Goal: Information Seeking & Learning: Learn about a topic

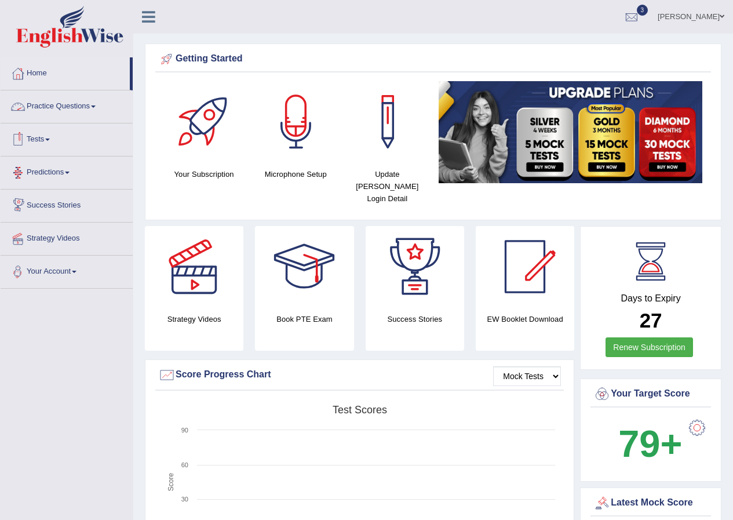
click at [52, 134] on link "Tests" at bounding box center [67, 137] width 132 height 29
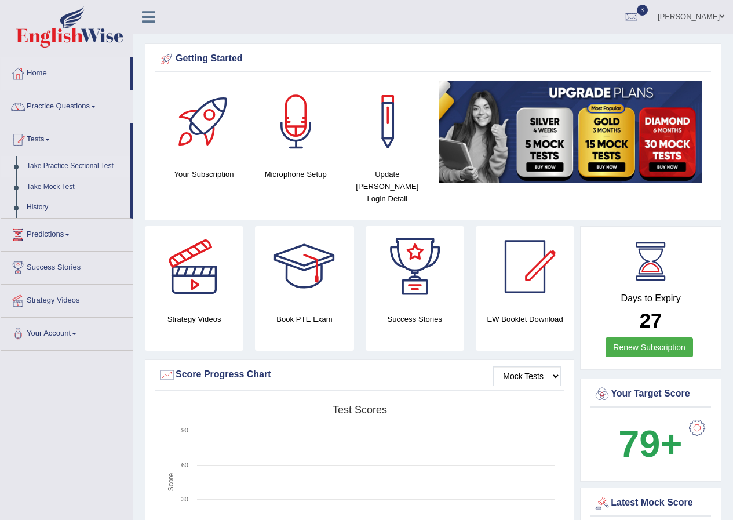
click at [72, 165] on link "Take Practice Sectional Test" at bounding box center [75, 166] width 108 height 21
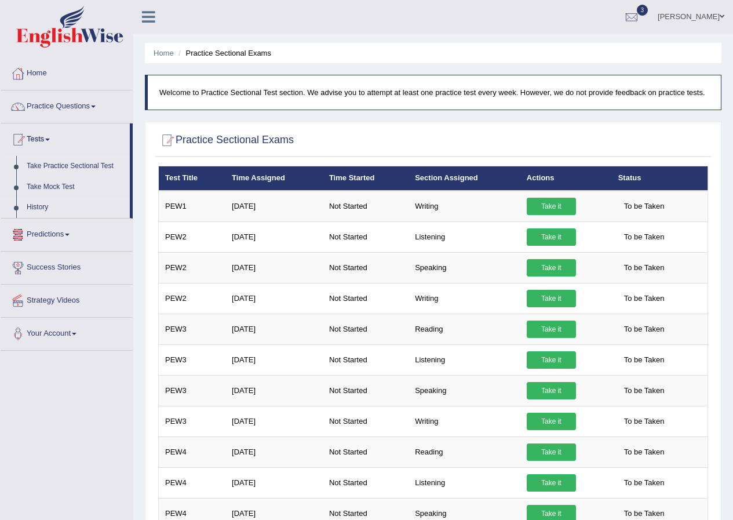
click at [45, 207] on link "History" at bounding box center [75, 207] width 108 height 21
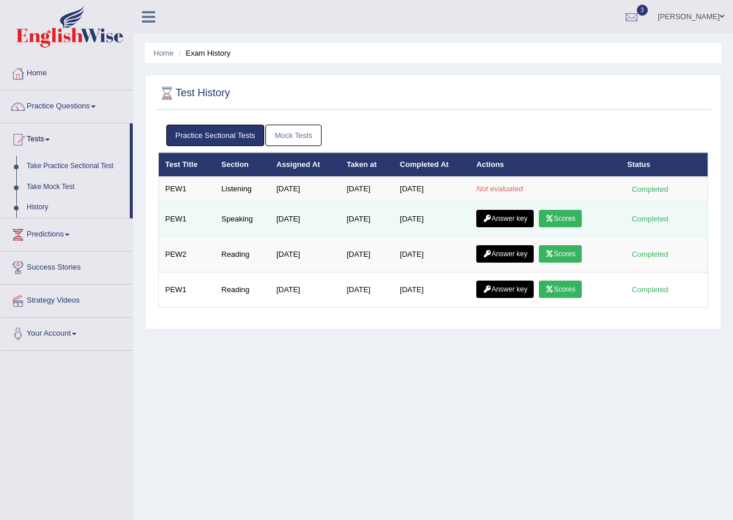
click at [579, 213] on link "Scores" at bounding box center [560, 218] width 43 height 17
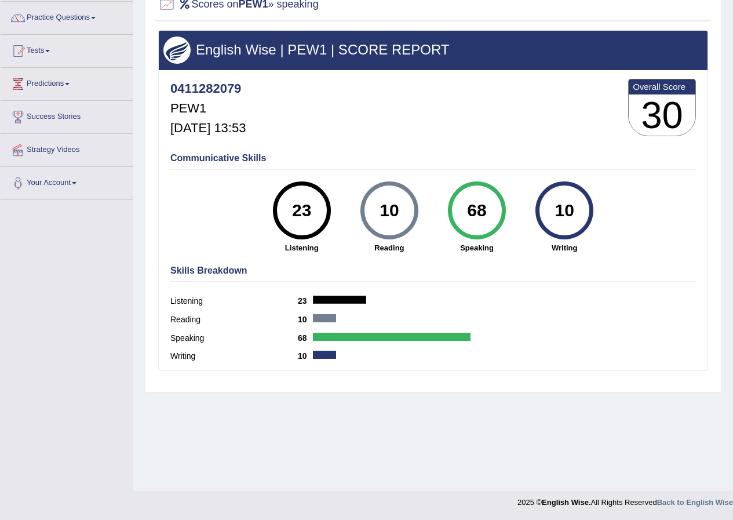
scroll to position [31, 0]
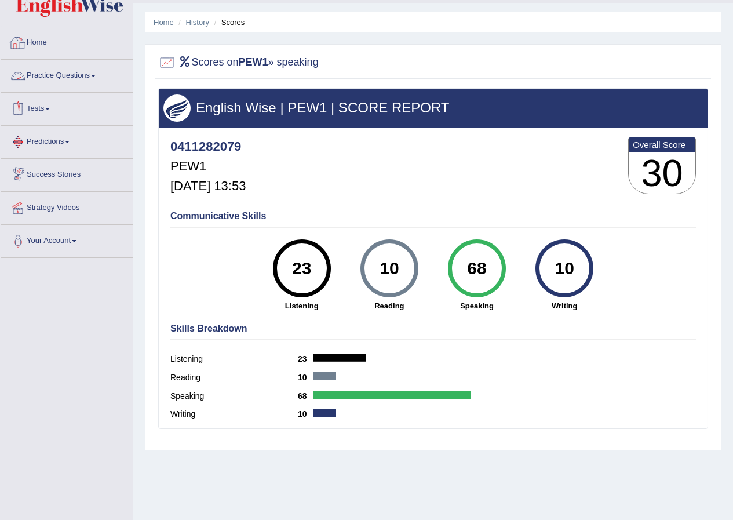
click at [78, 76] on link "Practice Questions" at bounding box center [67, 74] width 132 height 29
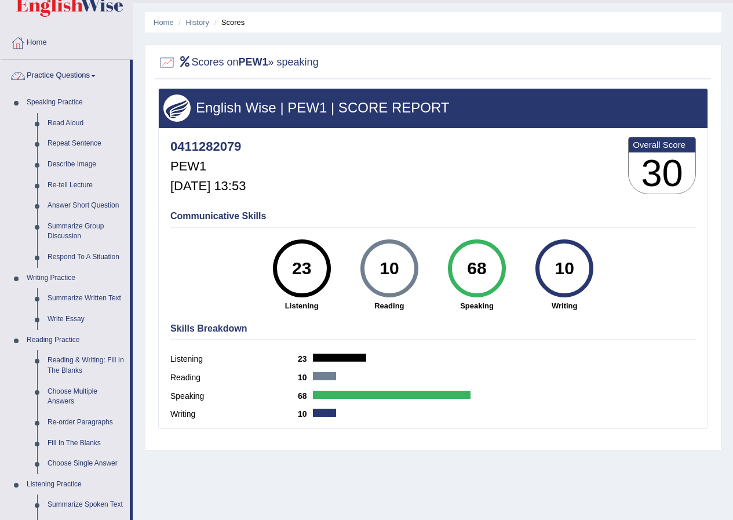
click at [144, 84] on div "Home History Scores Scores on PEW1 » speaking English Wise | PEW1 | SCORE REPOR…" at bounding box center [433, 258] width 600 height 579
click at [109, 74] on link "Practice Questions" at bounding box center [65, 74] width 129 height 29
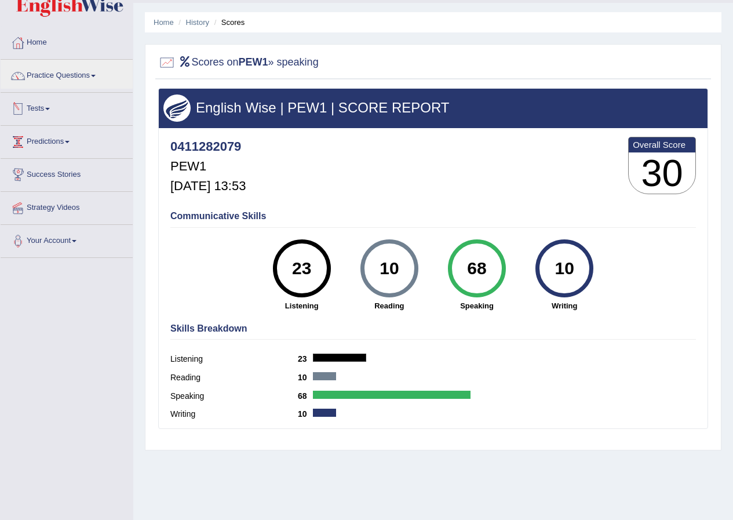
click at [54, 109] on link "Tests" at bounding box center [67, 107] width 132 height 29
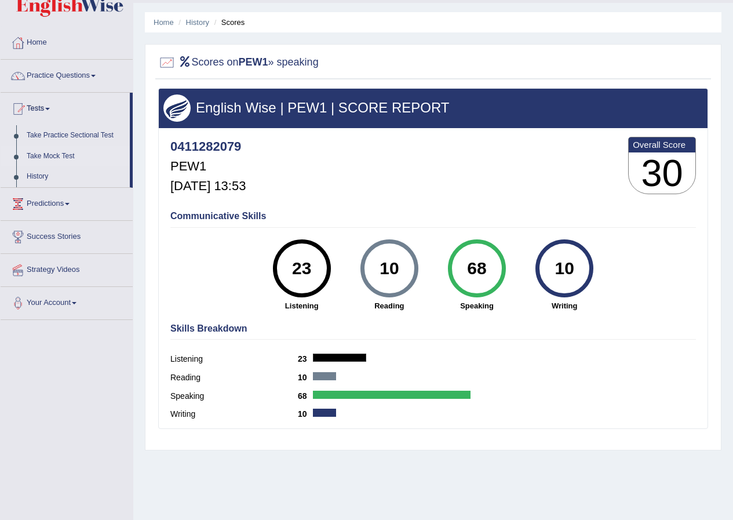
click at [46, 153] on link "Take Mock Test" at bounding box center [75, 156] width 108 height 21
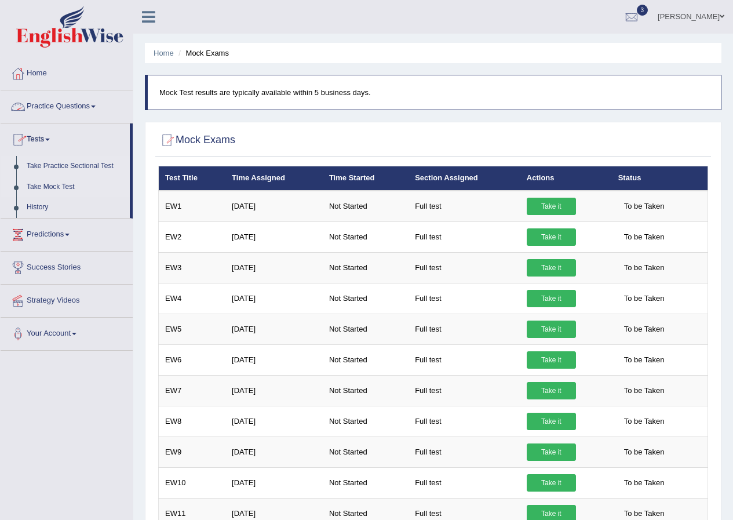
click at [53, 165] on link "Take Practice Sectional Test" at bounding box center [75, 166] width 108 height 21
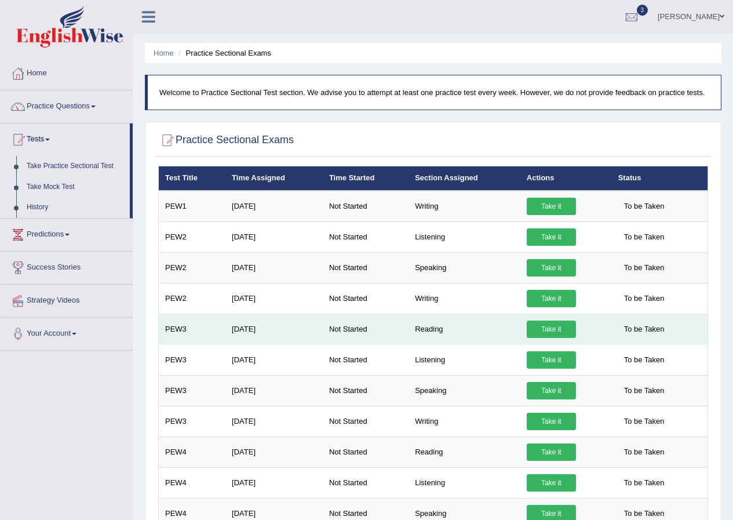
click at [549, 328] on link "Take it" at bounding box center [551, 328] width 49 height 17
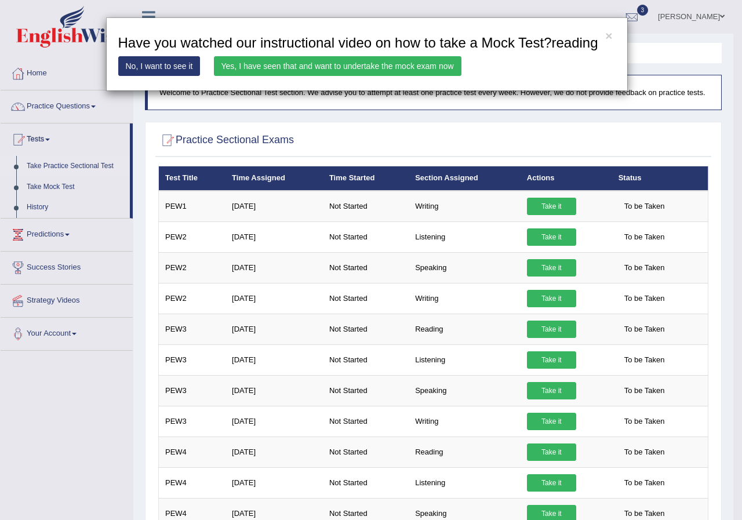
click at [353, 64] on link "Yes, I have seen that and want to undertake the mock exam now" at bounding box center [337, 66] width 247 height 20
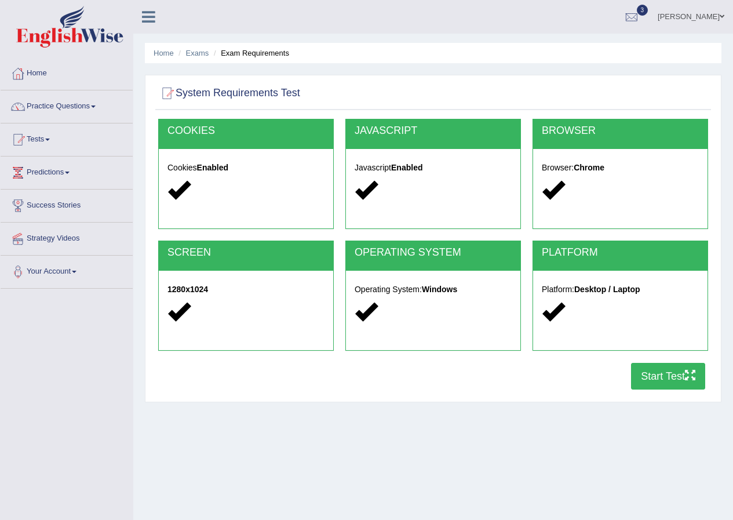
click at [680, 376] on button "Start Test" at bounding box center [668, 376] width 74 height 27
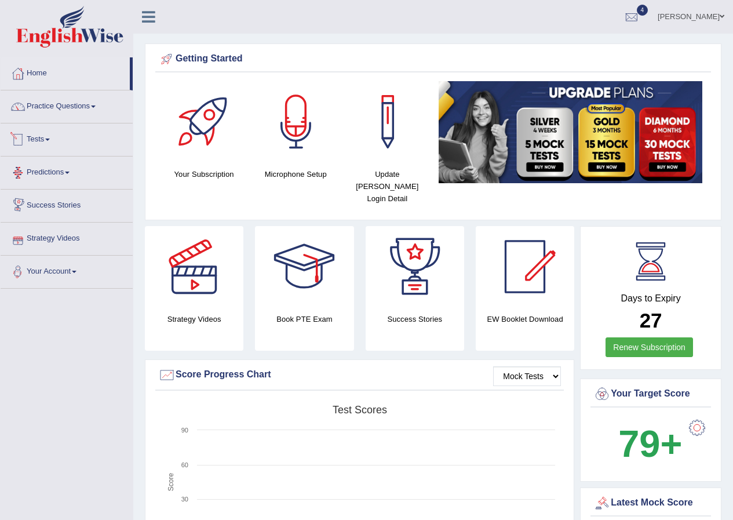
click at [46, 138] on link "Tests" at bounding box center [67, 137] width 132 height 29
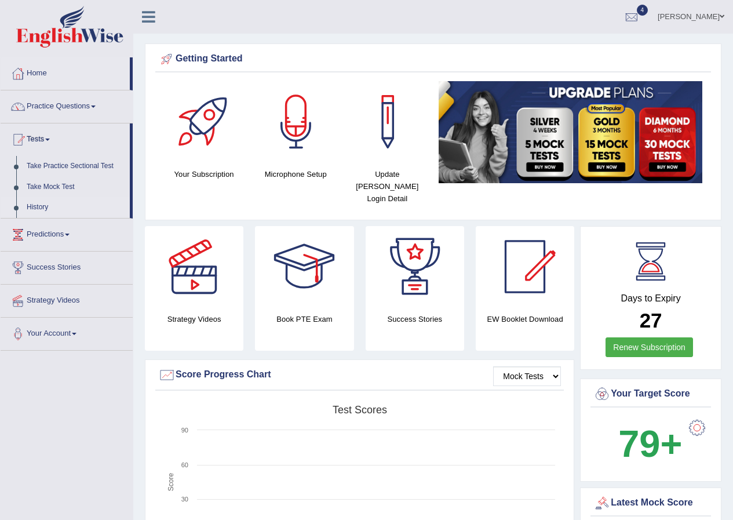
click at [48, 205] on link "History" at bounding box center [75, 207] width 108 height 21
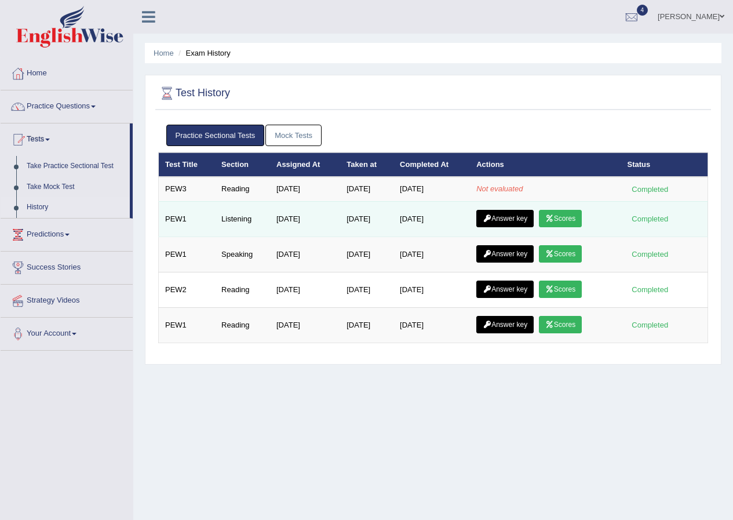
click at [578, 211] on link "Scores" at bounding box center [560, 218] width 43 height 17
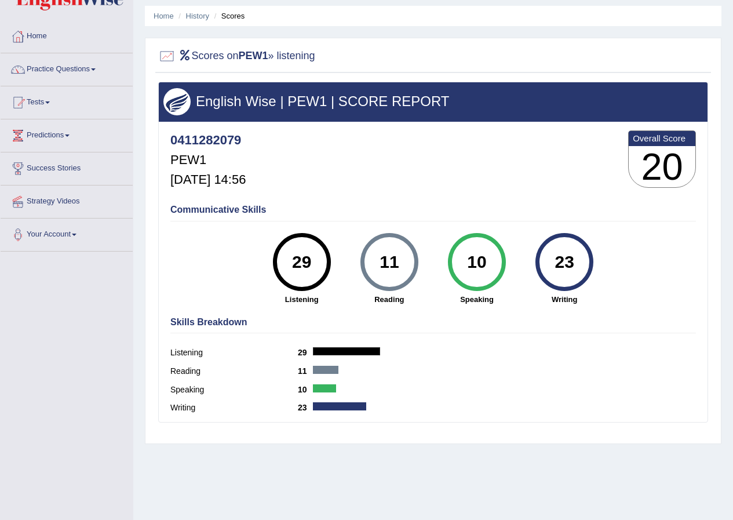
scroll to position [58, 0]
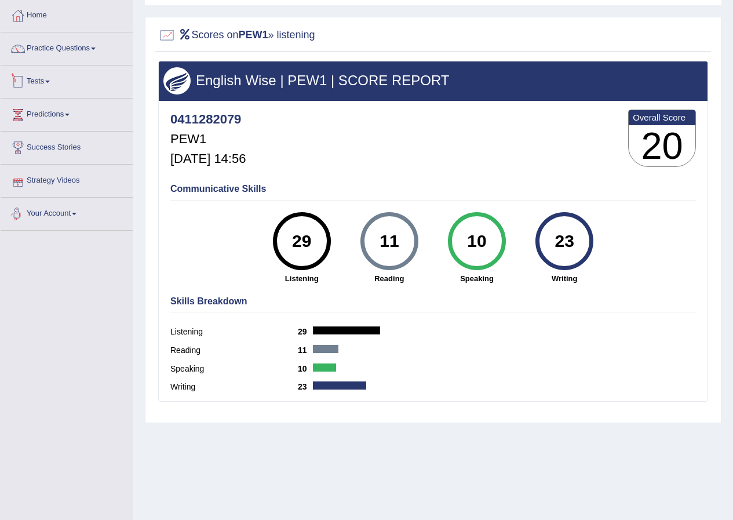
click at [43, 79] on link "Tests" at bounding box center [67, 79] width 132 height 29
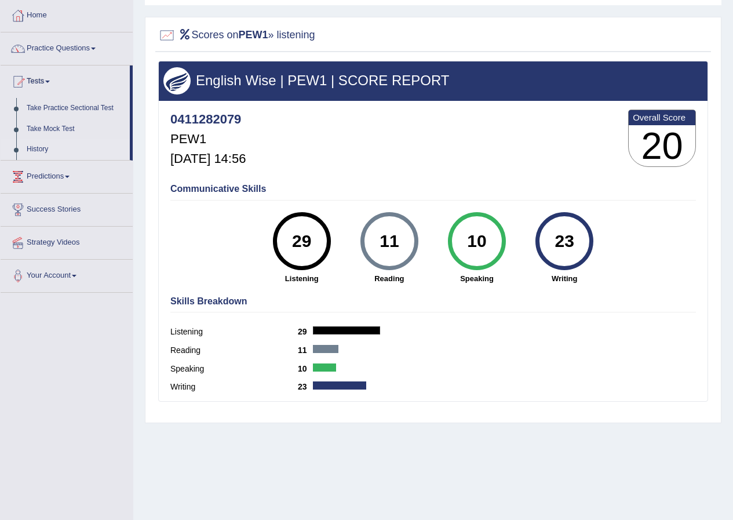
click at [37, 145] on link "History" at bounding box center [75, 149] width 108 height 21
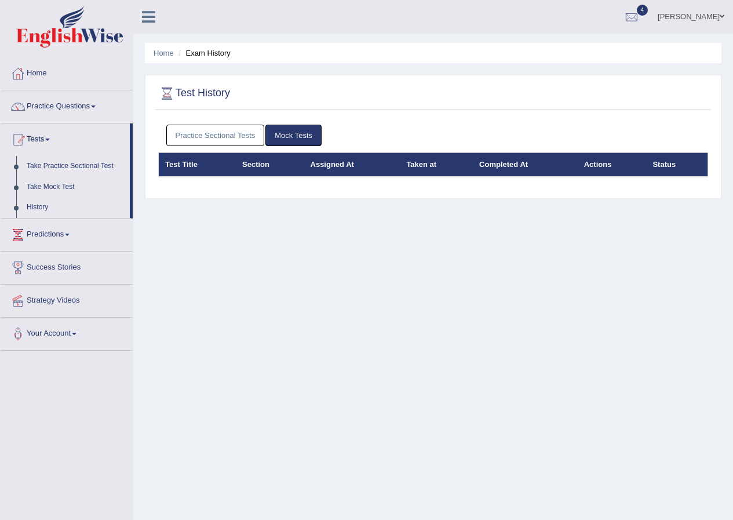
click at [209, 138] on link "Practice Sectional Tests" at bounding box center [215, 135] width 98 height 21
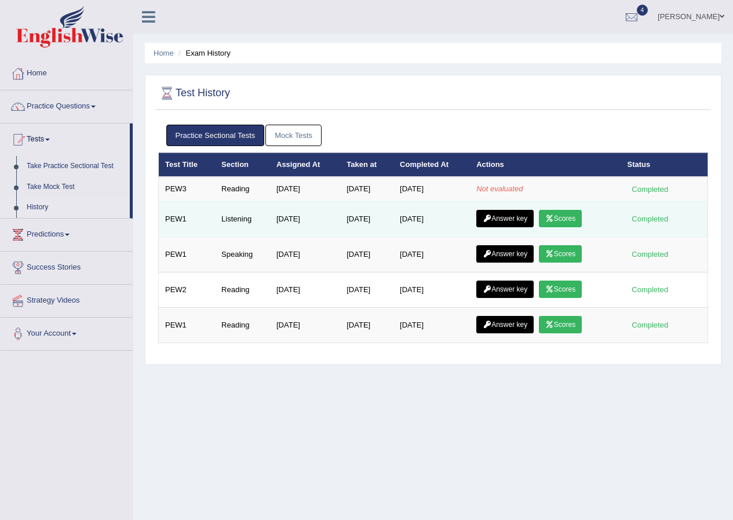
click at [498, 219] on link "Answer key" at bounding box center [504, 218] width 57 height 17
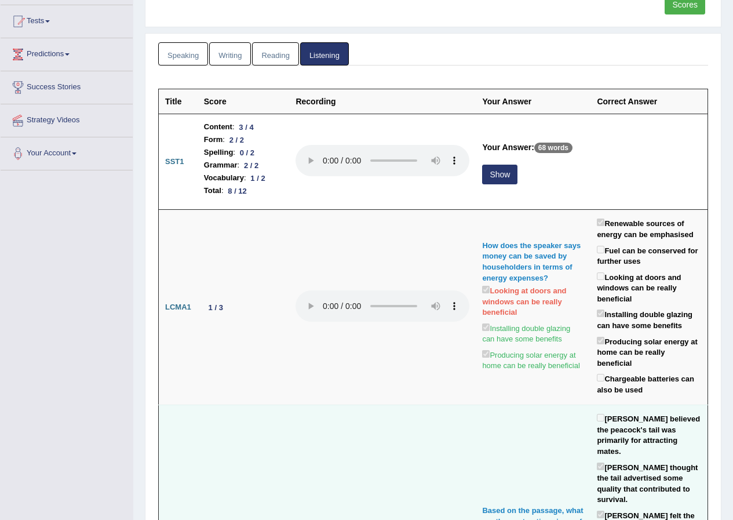
scroll to position [116, 0]
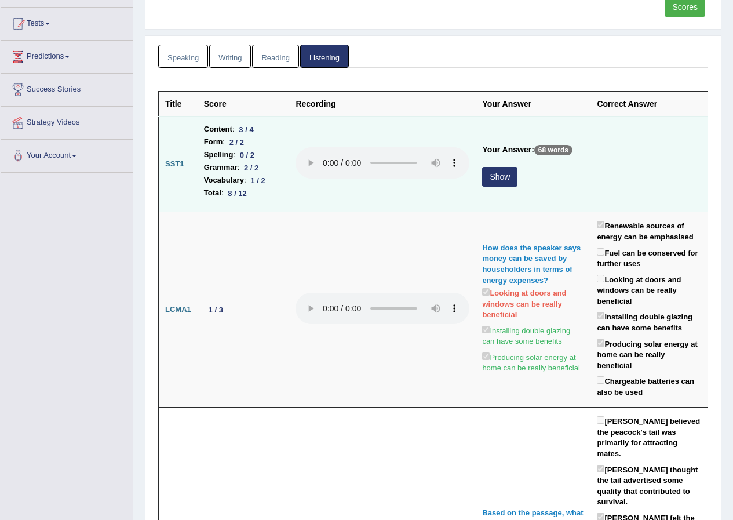
click at [492, 179] on button "Show" at bounding box center [499, 177] width 35 height 20
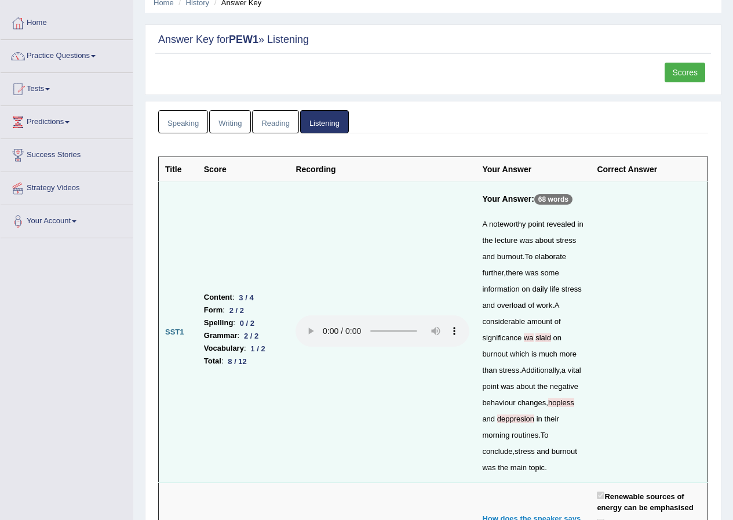
scroll to position [0, 0]
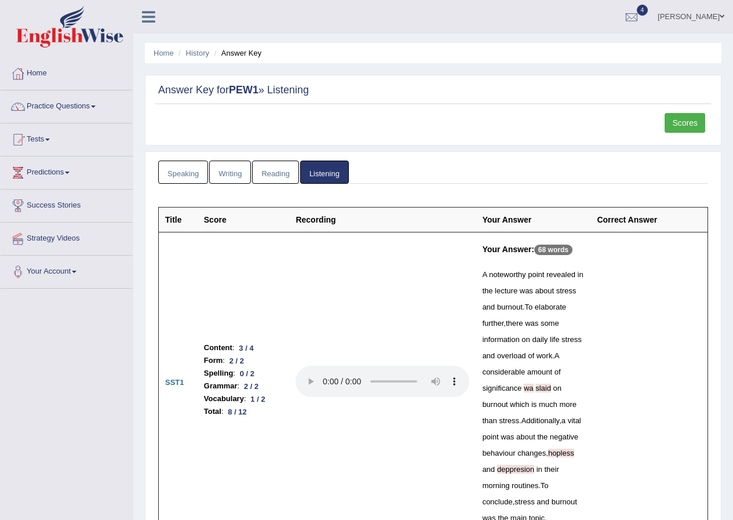
click at [182, 181] on link "Speaking" at bounding box center [183, 172] width 50 height 24
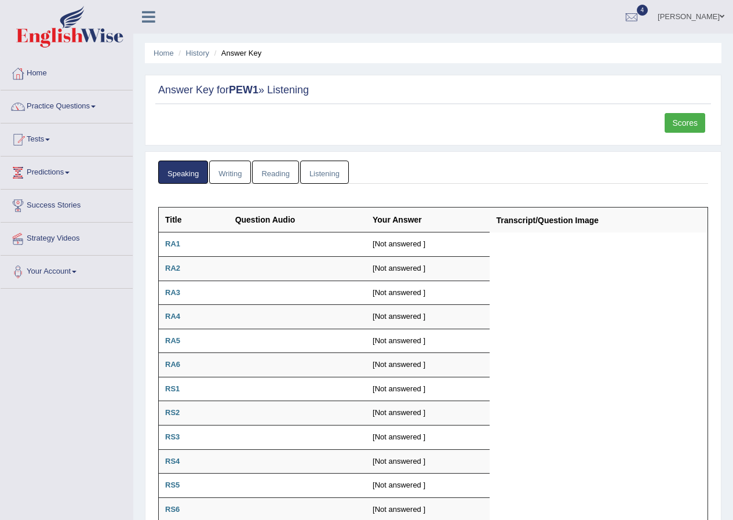
click at [232, 169] on link "Writing" at bounding box center [230, 172] width 42 height 24
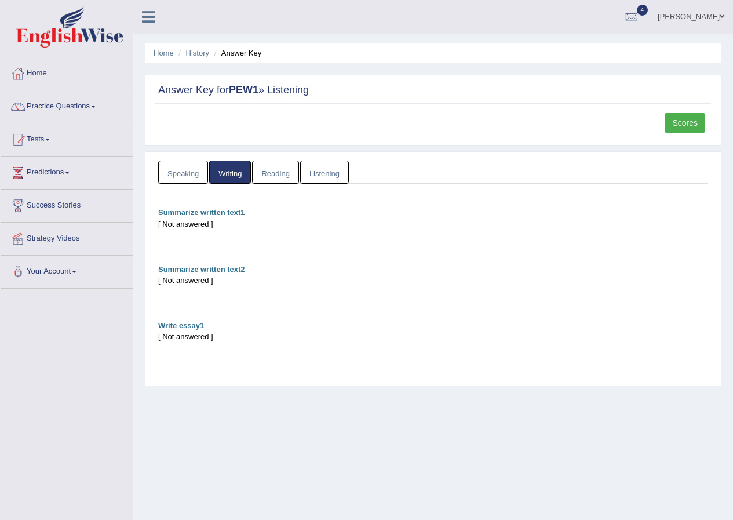
click at [267, 173] on link "Reading" at bounding box center [275, 172] width 46 height 24
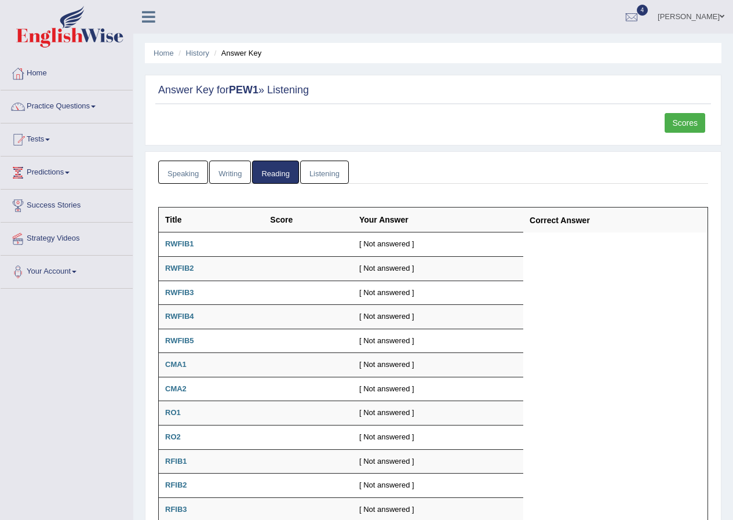
click at [306, 173] on link "Listening" at bounding box center [324, 172] width 49 height 24
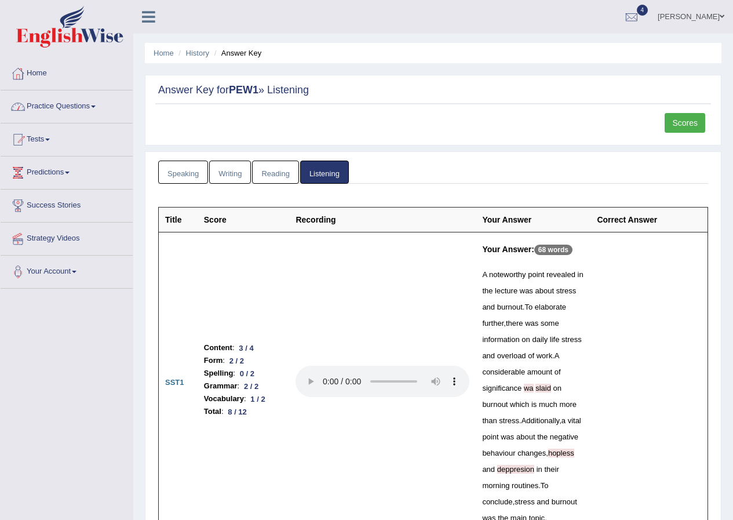
click at [683, 121] on link "Scores" at bounding box center [685, 123] width 41 height 20
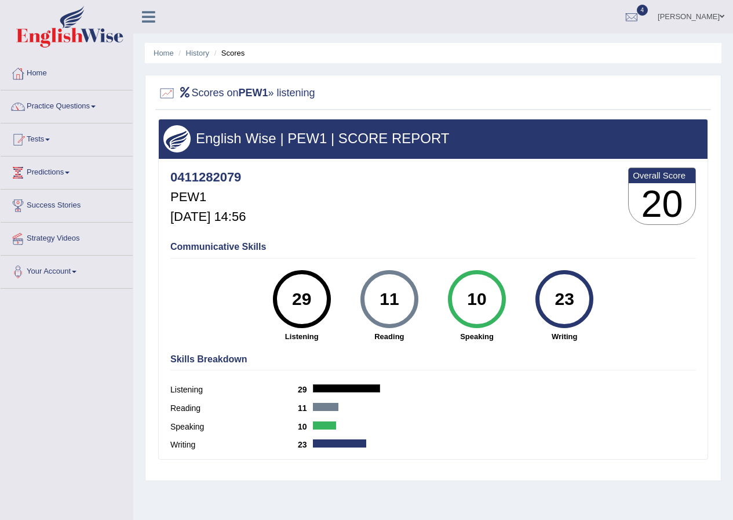
scroll to position [58, 0]
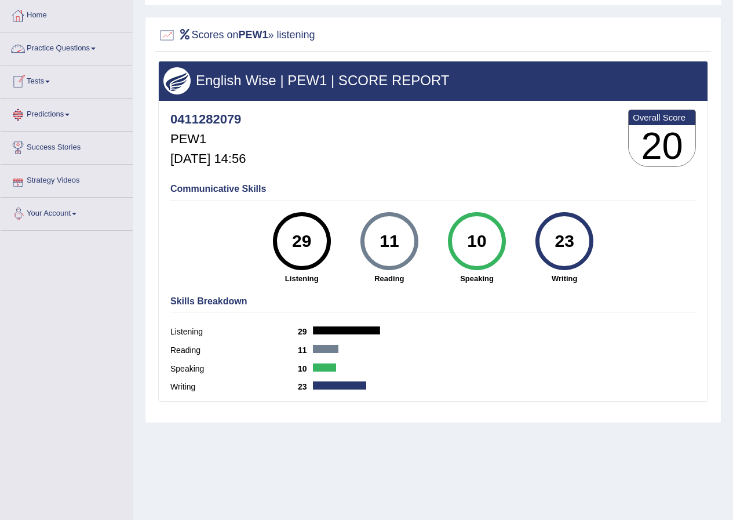
click at [53, 83] on link "Tests" at bounding box center [67, 79] width 132 height 29
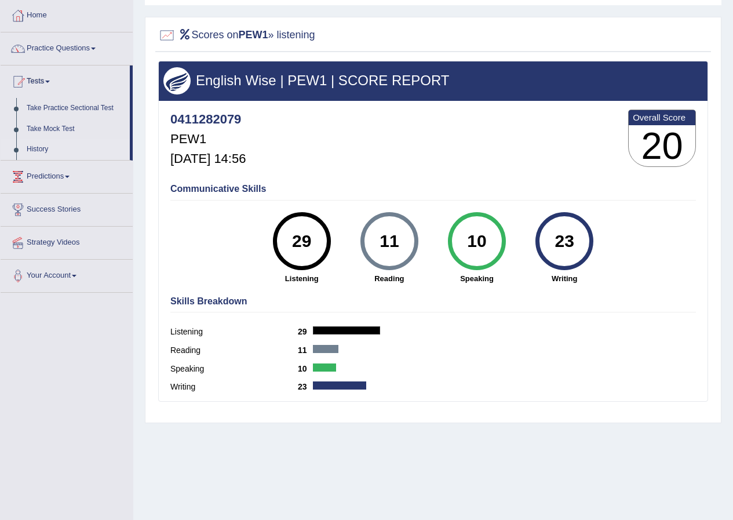
click at [52, 147] on link "History" at bounding box center [75, 149] width 108 height 21
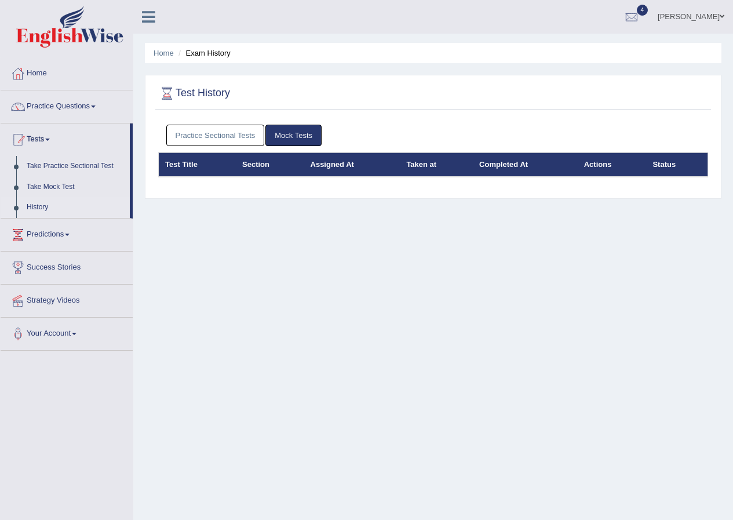
click at [226, 132] on link "Practice Sectional Tests" at bounding box center [215, 135] width 98 height 21
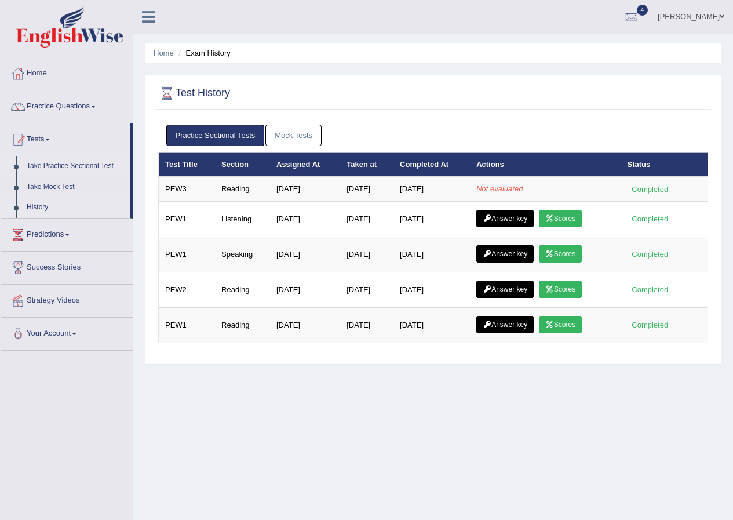
click at [63, 169] on link "Take Practice Sectional Test" at bounding box center [75, 166] width 108 height 21
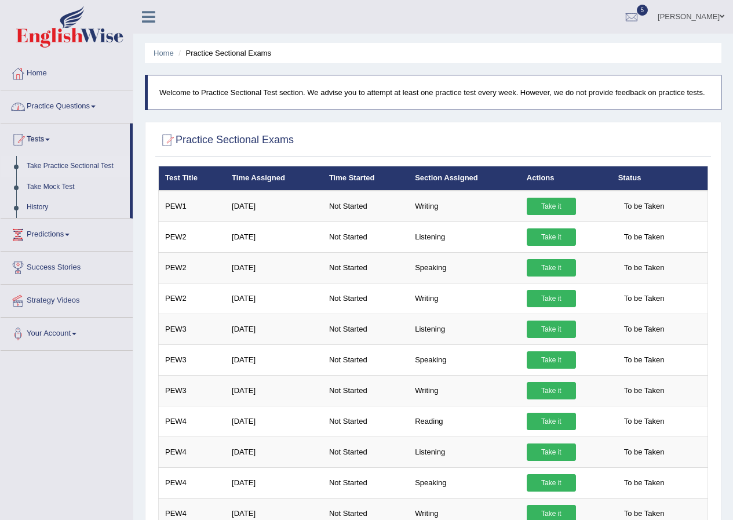
click at [40, 82] on link "Home" at bounding box center [67, 71] width 132 height 29
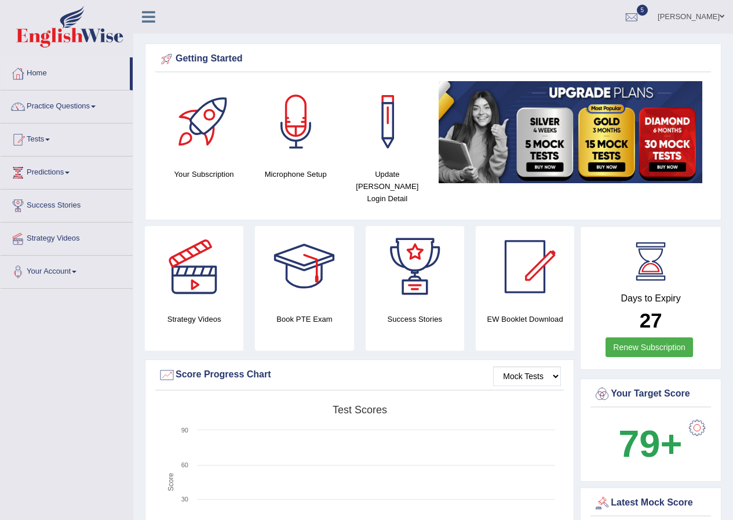
scroll to position [116, 0]
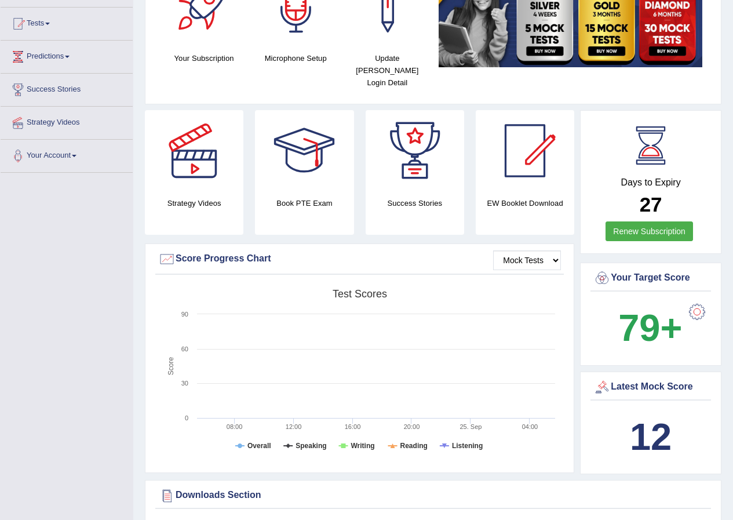
click at [672, 313] on b "79+" at bounding box center [650, 327] width 64 height 42
click at [697, 300] on div at bounding box center [696, 311] width 23 height 23
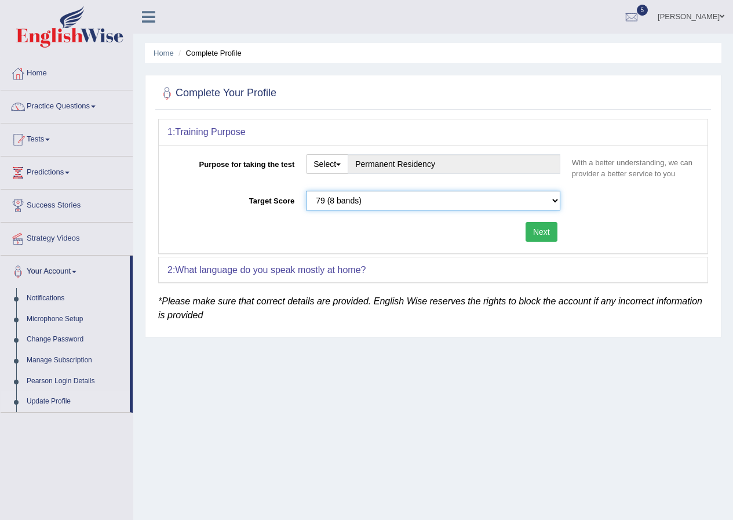
click at [353, 199] on select "Please select the correct value 50 (6 bands) 58 (6.5 bands) 65 (7 bands) 79 (8 …" at bounding box center [433, 201] width 254 height 20
select select "65"
click at [306, 191] on select "Please select the correct value 50 (6 bands) 58 (6.5 bands) 65 (7 bands) 79 (8 …" at bounding box center [433, 201] width 254 height 20
click at [419, 205] on select "Please select the correct value 50 (6 bands) 58 (6.5 bands) 65 (7 bands) 79 (8 …" at bounding box center [433, 201] width 254 height 20
click at [652, 234] on div "Purpose for taking the test Select Student Visa Permanent Residency Nursing Oth…" at bounding box center [433, 199] width 549 height 108
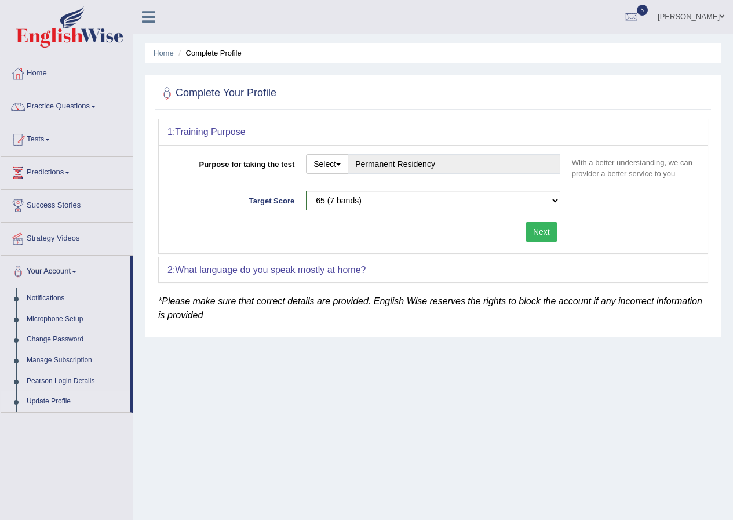
click at [546, 226] on button "Next" at bounding box center [541, 232] width 32 height 20
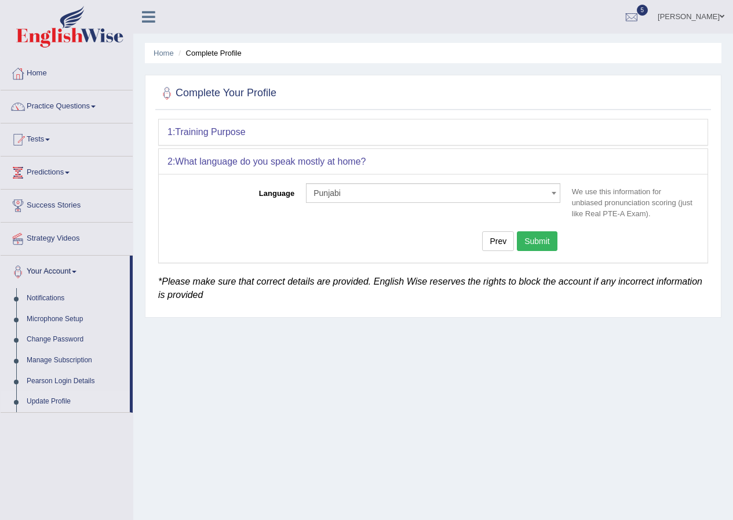
click at [544, 238] on button "Submit" at bounding box center [537, 241] width 41 height 20
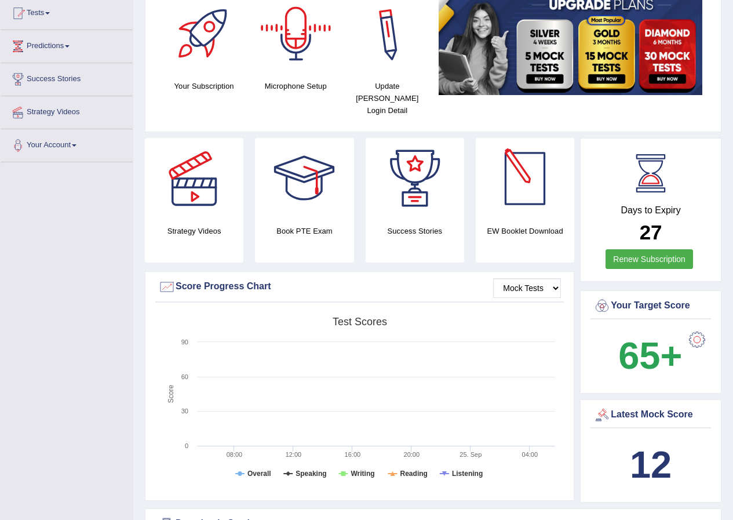
scroll to position [232, 0]
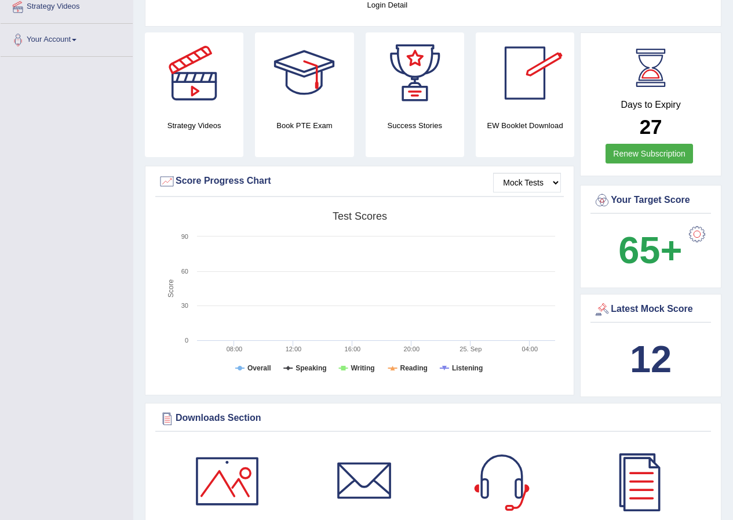
click at [650, 331] on div "12" at bounding box center [650, 359] width 115 height 56
click at [644, 301] on div "Latest Mock Score" at bounding box center [650, 309] width 115 height 17
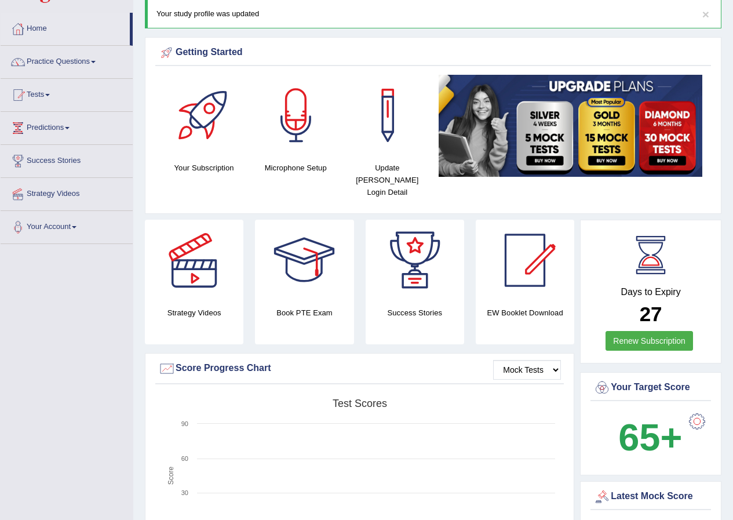
scroll to position [0, 0]
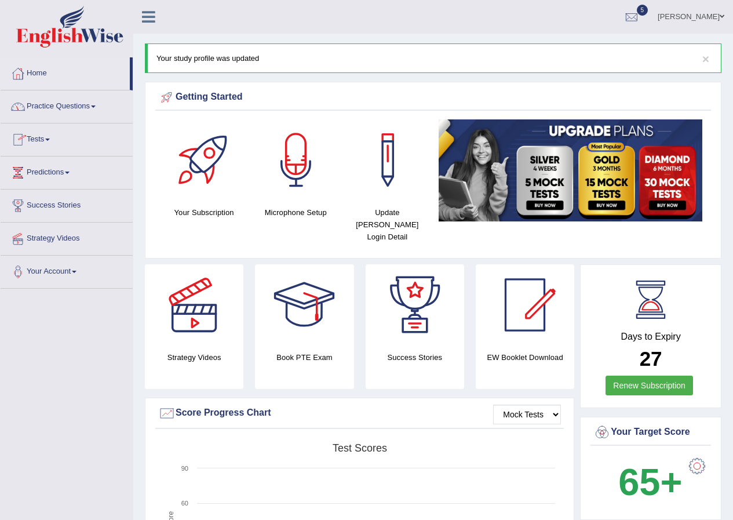
click at [65, 113] on link "Practice Questions" at bounding box center [67, 104] width 132 height 29
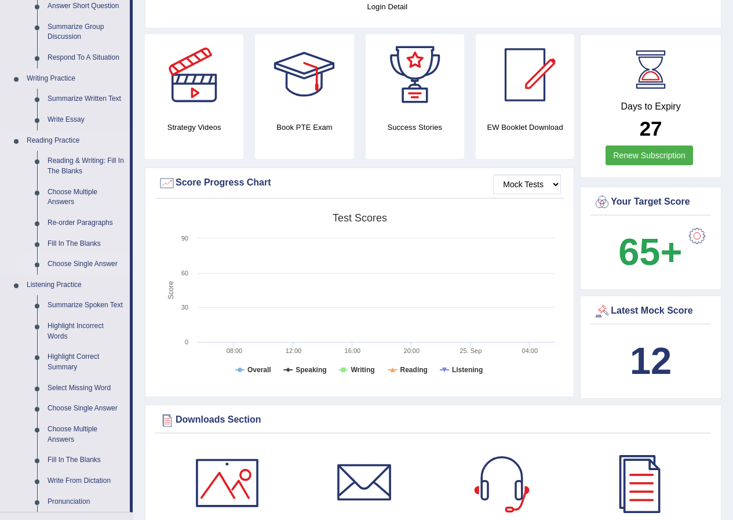
scroll to position [232, 0]
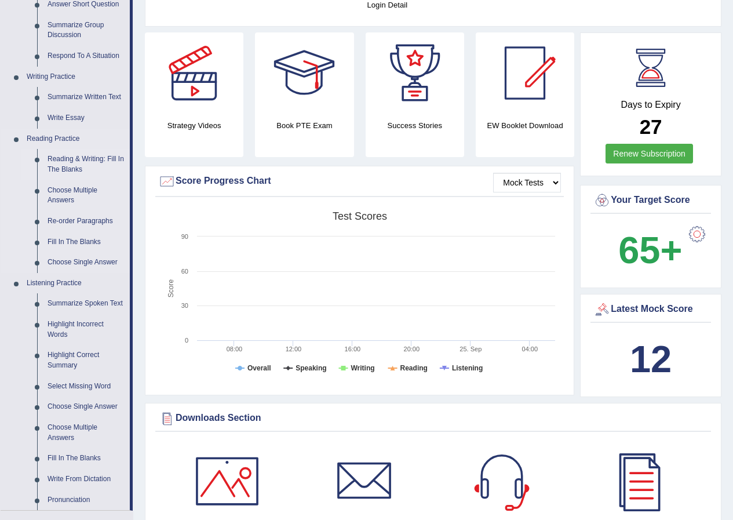
click at [62, 160] on link "Reading & Writing: Fill In The Blanks" at bounding box center [85, 164] width 87 height 31
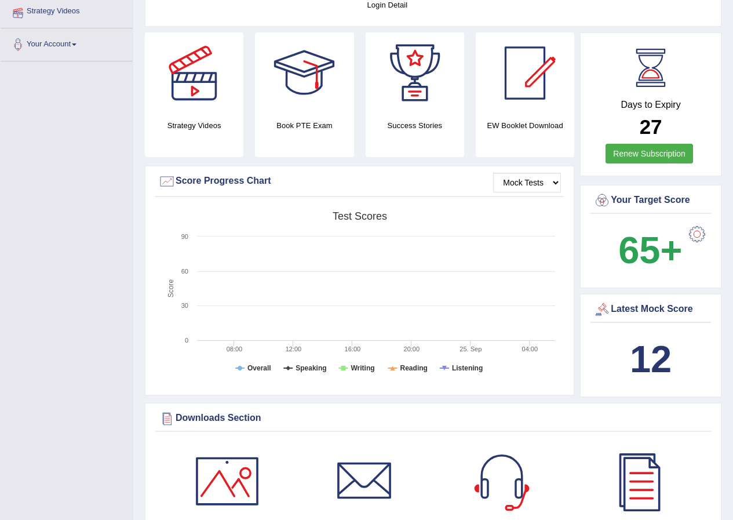
scroll to position [263, 0]
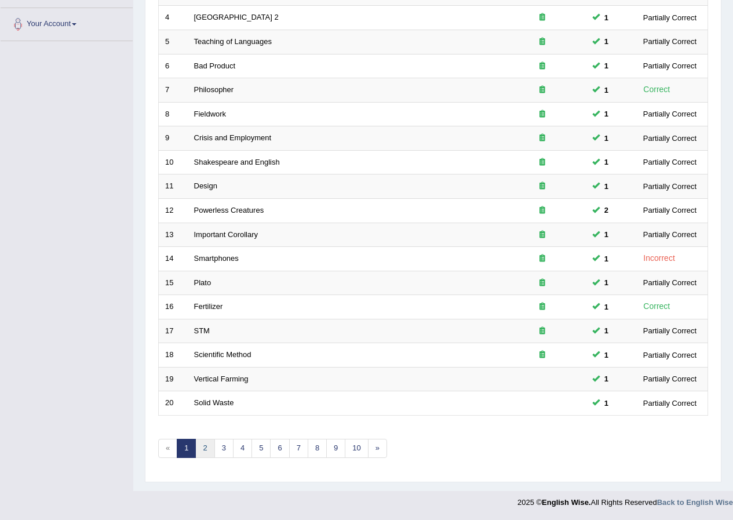
click at [207, 448] on link "2" at bounding box center [204, 448] width 19 height 19
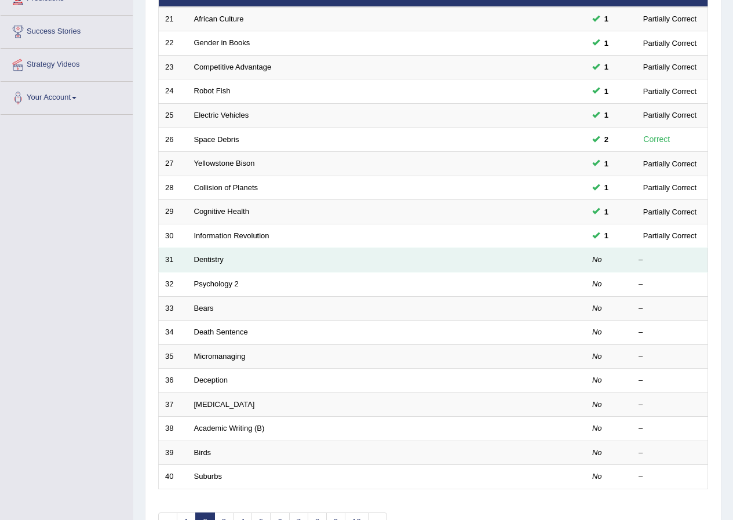
click at [192, 264] on td "Dentistry" at bounding box center [343, 260] width 311 height 24
click at [216, 258] on link "Dentistry" at bounding box center [209, 259] width 30 height 9
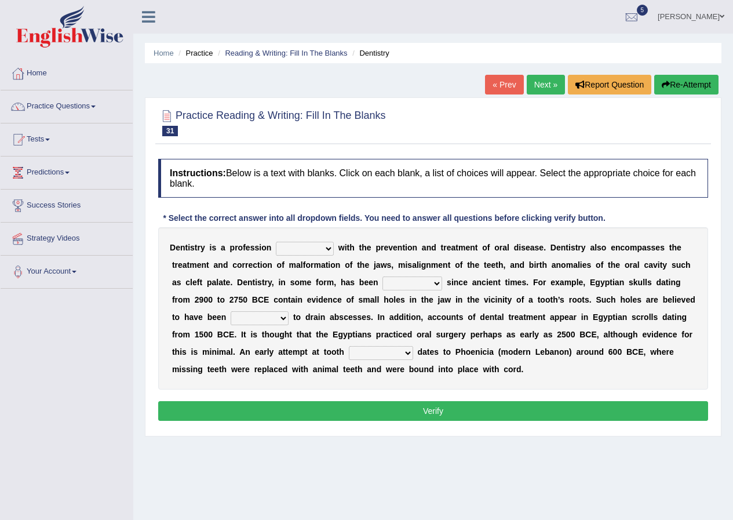
click at [321, 254] on select "agreed dealt concerned taken" at bounding box center [305, 249] width 58 height 14
select select "dealt"
click at [276, 242] on select "agreed dealt concerned taken" at bounding box center [305, 249] width 58 height 14
click at [324, 251] on select "agreed dealt concerned taken" at bounding box center [305, 249] width 58 height 14
click at [322, 390] on div "Instructions: Below is a text with blanks. Click on each blank, a list of choic…" at bounding box center [433, 291] width 556 height 277
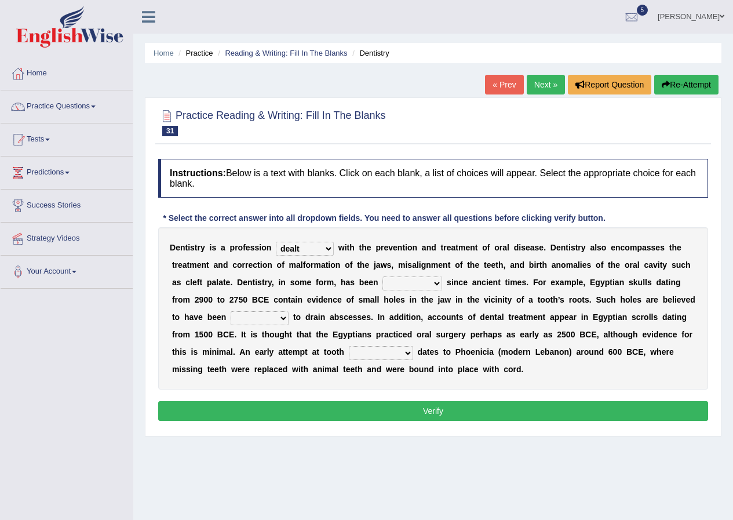
click at [431, 286] on select "criticized replaced practiced abandoned" at bounding box center [412, 283] width 60 height 14
select select "practiced"
click at [382, 276] on select "criticized replaced practiced abandoned" at bounding box center [412, 283] width 60 height 14
click at [273, 319] on select "fluctuated laminated drilled sealed" at bounding box center [260, 318] width 58 height 14
select select "drilled"
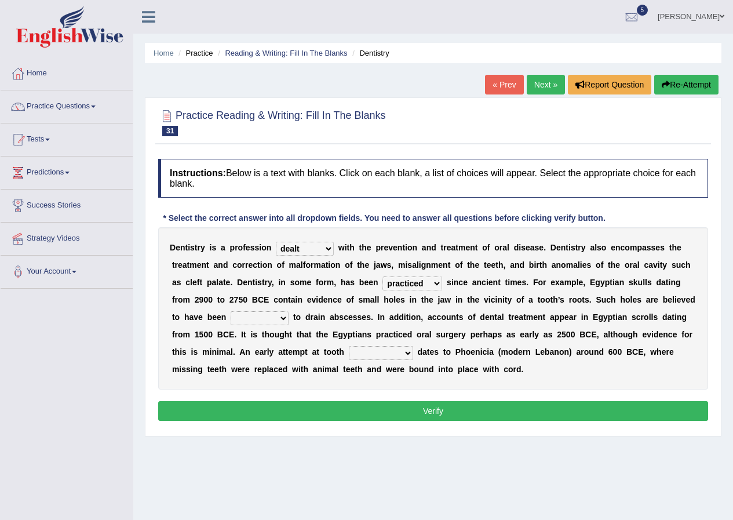
click at [231, 311] on select "fluctuated laminated drilled sealed" at bounding box center [260, 318] width 58 height 14
click at [280, 316] on select "fluctuated laminated drilled sealed" at bounding box center [260, 318] width 58 height 14
click at [301, 286] on b "m" at bounding box center [303, 282] width 7 height 9
click at [402, 352] on select "reparation sacrament restitution replacement" at bounding box center [381, 353] width 64 height 14
click at [246, 378] on div "D e n t i s t r y i s a p r o f e s s i o n agreed dealt concerned taken w i t …" at bounding box center [433, 308] width 550 height 162
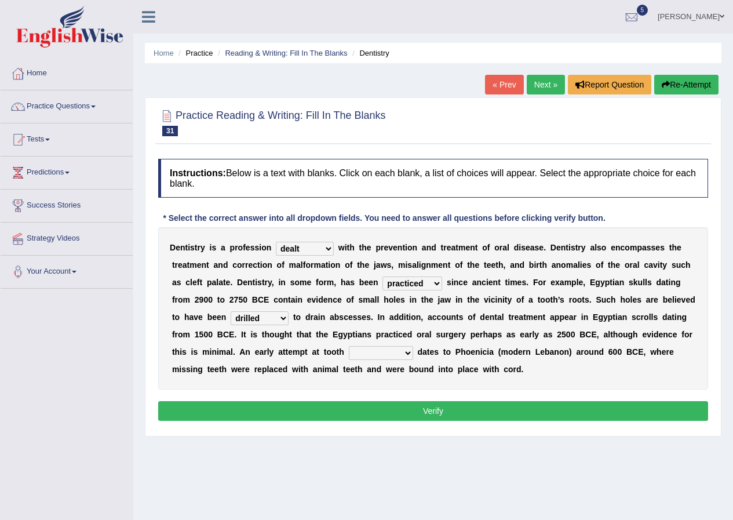
click at [405, 353] on select "reparation sacrament restitution replacement" at bounding box center [381, 353] width 64 height 14
select select "replacement"
click at [349, 346] on select "reparation sacrament restitution replacement" at bounding box center [381, 353] width 64 height 14
click at [378, 412] on button "Verify" at bounding box center [433, 411] width 550 height 20
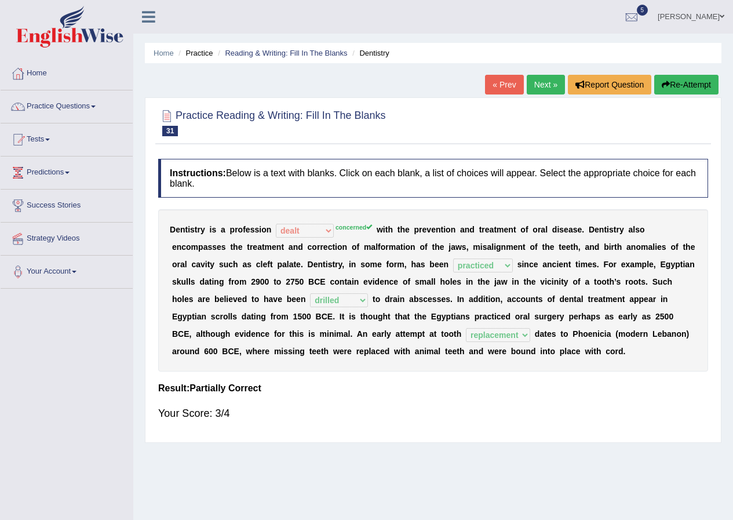
click at [544, 90] on link "Next »" at bounding box center [546, 85] width 38 height 20
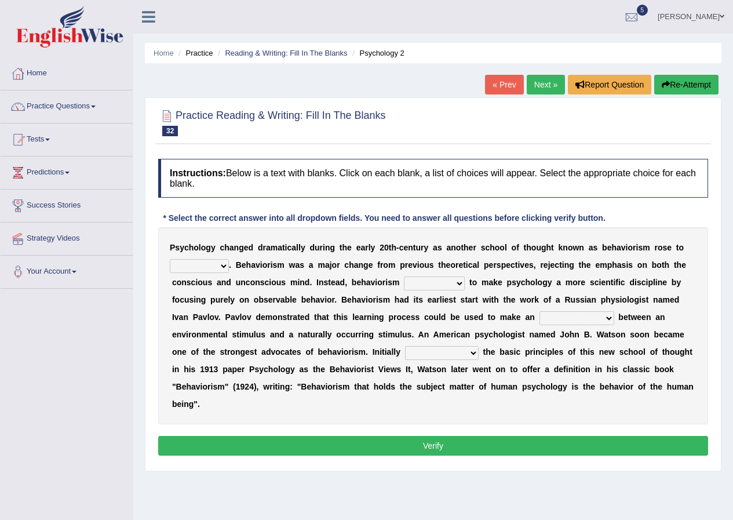
click at [221, 262] on select "dominance temptation challenge temper" at bounding box center [199, 266] width 59 height 14
drag, startPoint x: 277, startPoint y: 440, endPoint x: 281, endPoint y: 424, distance: 16.7
click at [277, 438] on button "Verify" at bounding box center [433, 446] width 550 height 20
click at [454, 284] on select "reproached reproved strove rewove" at bounding box center [434, 283] width 61 height 14
select select "reproved"
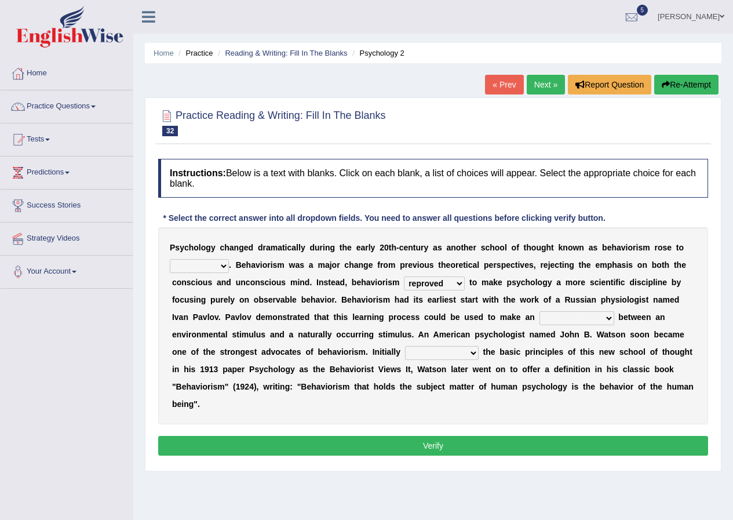
click at [404, 276] on select "reproached reproved strove rewove" at bounding box center [434, 283] width 61 height 14
click at [607, 319] on select "acclimatization association union combination" at bounding box center [576, 318] width 75 height 14
select select "association"
click at [539, 311] on select "acclimatization association union combination" at bounding box center [576, 318] width 75 height 14
click at [473, 351] on select "questioning foreshortening unburdening outlining" at bounding box center [442, 353] width 74 height 14
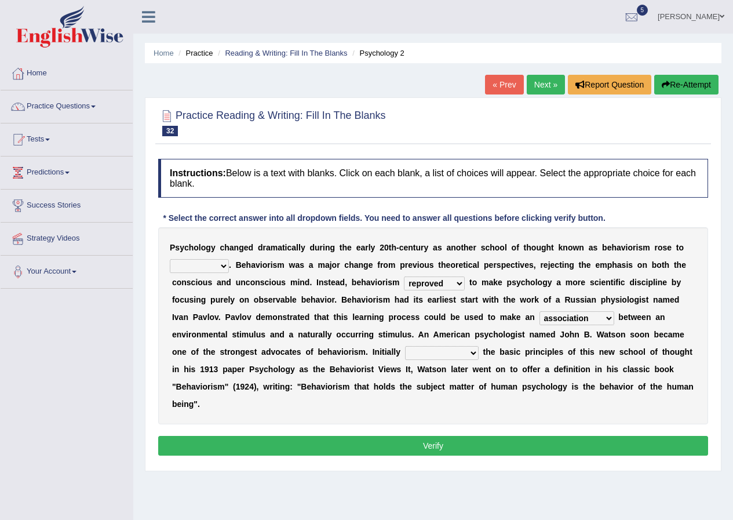
click at [346, 399] on div "P s y c h o l o g y c h a n g e d d r a m a t i c a l l y d u r i n g t h e e a…" at bounding box center [433, 325] width 550 height 197
click at [470, 350] on select "questioning foreshortening unburdening outlining" at bounding box center [442, 353] width 74 height 14
select select "outlining"
click at [405, 346] on select "questioning foreshortening unburdening outlining" at bounding box center [442, 353] width 74 height 14
click at [222, 269] on select "dominance temptation challenge temper" at bounding box center [199, 266] width 59 height 14
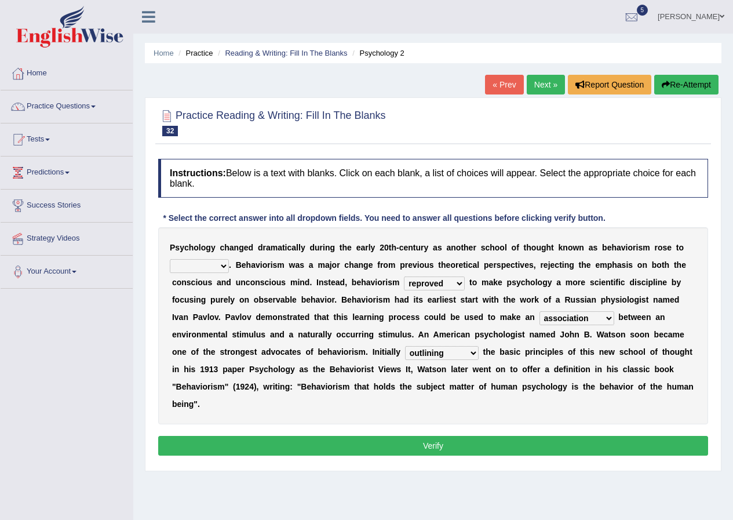
select select "challenge"
click at [170, 259] on select "dominance temptation challenge temper" at bounding box center [199, 266] width 59 height 14
click at [396, 451] on button "Verify" at bounding box center [433, 446] width 550 height 20
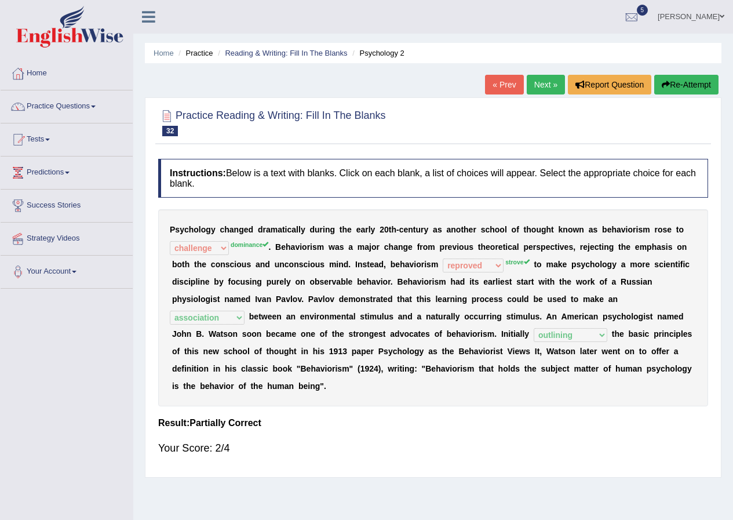
click at [530, 84] on link "Next »" at bounding box center [546, 85] width 38 height 20
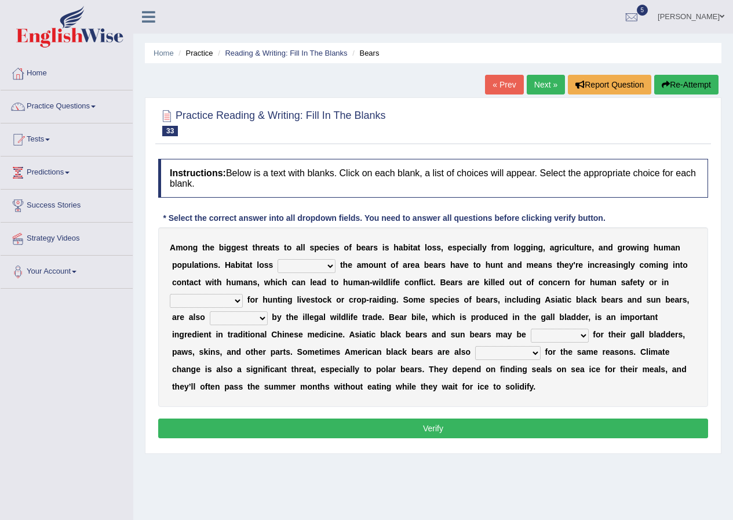
click at [326, 268] on select "increases reduces complies interacts" at bounding box center [307, 266] width 58 height 14
select select "reduces"
click at [278, 259] on select "increases reduces complies interacts" at bounding box center [307, 266] width 58 height 14
click at [241, 303] on select "coalition retaliation appreciation disinformation" at bounding box center [206, 301] width 73 height 14
select select "coalition"
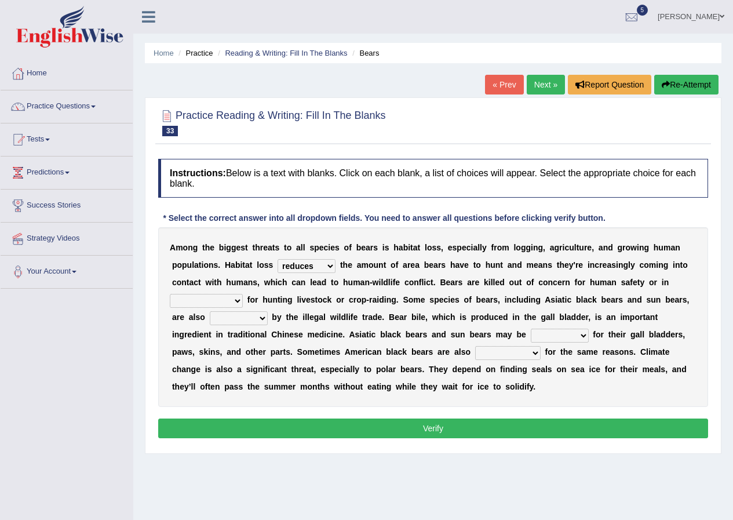
click at [170, 294] on select "coalition retaliation appreciation disinformation" at bounding box center [206, 301] width 73 height 14
click at [254, 314] on select "protected prohibited fattened threatened" at bounding box center [239, 318] width 58 height 14
select select "threatened"
click at [210, 311] on select "protected prohibited fattened threatened" at bounding box center [239, 318] width 58 height 14
click at [578, 337] on select "poached squelched coached blenched" at bounding box center [560, 335] width 58 height 14
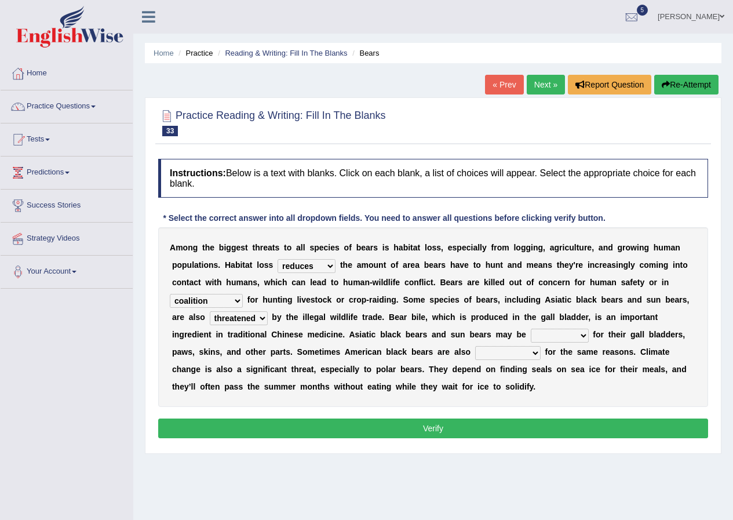
click at [527, 355] on select "begot foreseen encountered targeted" at bounding box center [507, 353] width 65 height 14
click at [475, 346] on select "begot foreseen encountered targeted" at bounding box center [507, 353] width 65 height 14
click at [531, 355] on select "begot foreseen encountered targeted" at bounding box center [507, 353] width 65 height 14
select select "targeted"
click at [475, 346] on select "begot foreseen encountered targeted" at bounding box center [507, 353] width 65 height 14
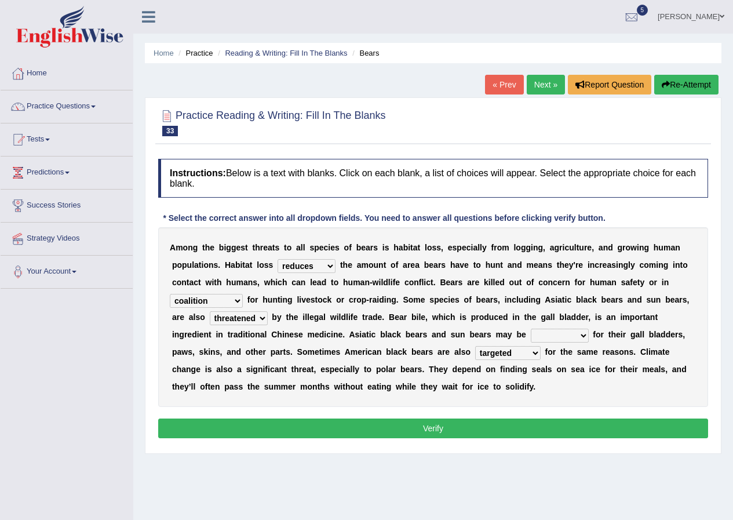
click at [571, 336] on select "poached squelched coached blenched" at bounding box center [560, 335] width 58 height 14
select select "blenched"
click at [531, 328] on select "poached squelched coached blenched" at bounding box center [560, 335] width 58 height 14
click at [532, 432] on button "Verify" at bounding box center [433, 428] width 550 height 20
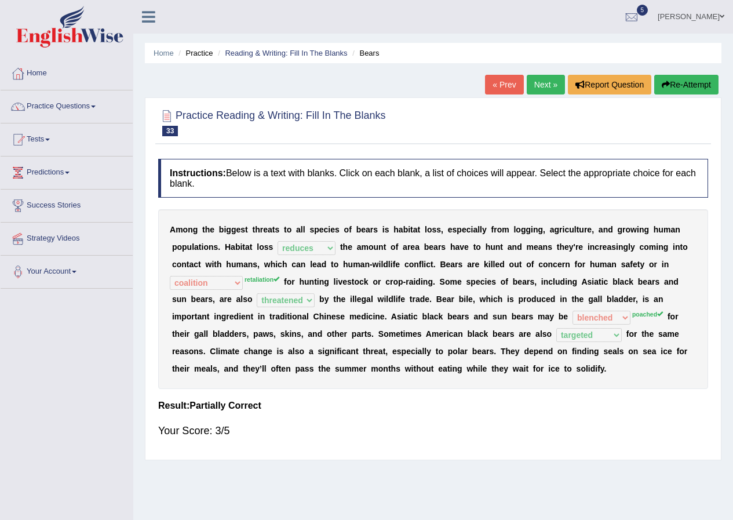
click at [547, 80] on link "Next »" at bounding box center [546, 85] width 38 height 20
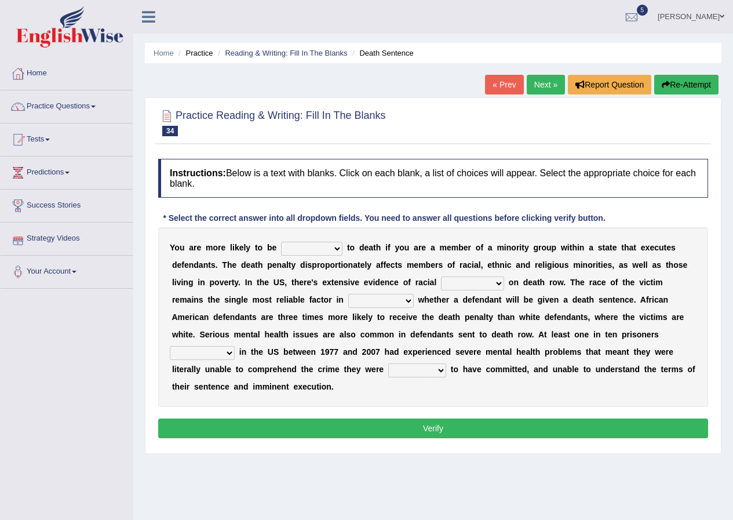
click at [335, 249] on select "penalized blamed complained sentenced" at bounding box center [311, 249] width 61 height 14
select select "sentenced"
click at [281, 242] on select "penalized blamed complained sentenced" at bounding box center [311, 249] width 61 height 14
click at [338, 247] on select "penalized blamed complained sentenced" at bounding box center [311, 249] width 61 height 14
drag, startPoint x: 345, startPoint y: 393, endPoint x: 322, endPoint y: 368, distance: 34.4
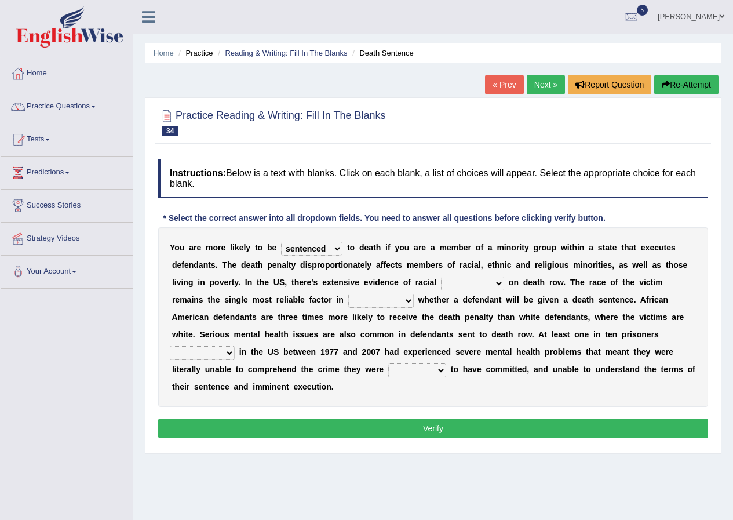
click at [346, 393] on div "Y o u a r e m o r e l i k e l y t o b e penalized blamed complained sentenced t…" at bounding box center [433, 317] width 550 height 180
click at [496, 285] on select "bias equality appearance background" at bounding box center [472, 283] width 63 height 14
select select "appearance"
click at [441, 276] on select "bias equality appearance background" at bounding box center [472, 283] width 63 height 14
click at [399, 301] on select "determining adjoining undermining examining" at bounding box center [380, 301] width 65 height 14
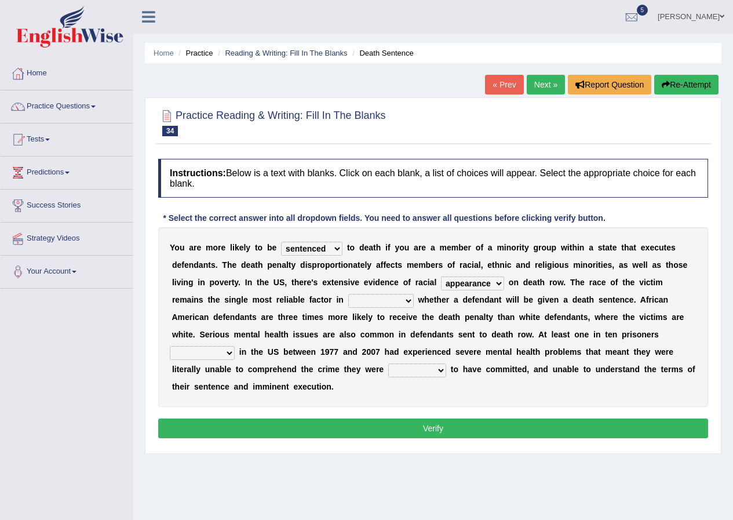
select select "determining"
click at [348, 294] on select "determining adjoining undermining examining" at bounding box center [380, 301] width 65 height 14
click at [492, 284] on select "bias equality appearance background" at bounding box center [472, 283] width 63 height 14
click at [405, 294] on select "determining adjoining undermining examining" at bounding box center [380, 301] width 65 height 14
click at [424, 400] on div "Y o u a r e m o r e l i k e l y t o b e penalized blamed complained sentenced t…" at bounding box center [433, 317] width 550 height 180
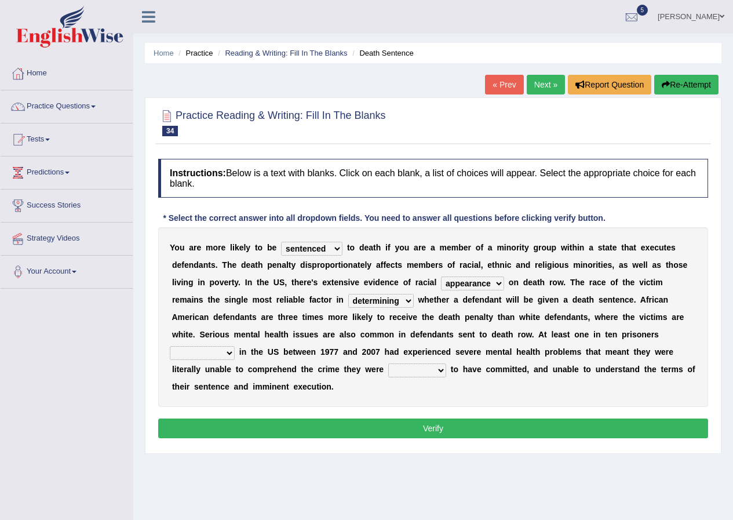
click at [230, 355] on select "electrocuted persecuted executed captured" at bounding box center [202, 353] width 65 height 14
click at [170, 346] on select "electrocuted persecuted executed captured" at bounding box center [202, 353] width 65 height 14
click at [226, 351] on select "electrocuted persecuted executed captured" at bounding box center [202, 353] width 65 height 14
select select "executed"
click at [170, 346] on select "electrocuted persecuted executed captured" at bounding box center [202, 353] width 65 height 14
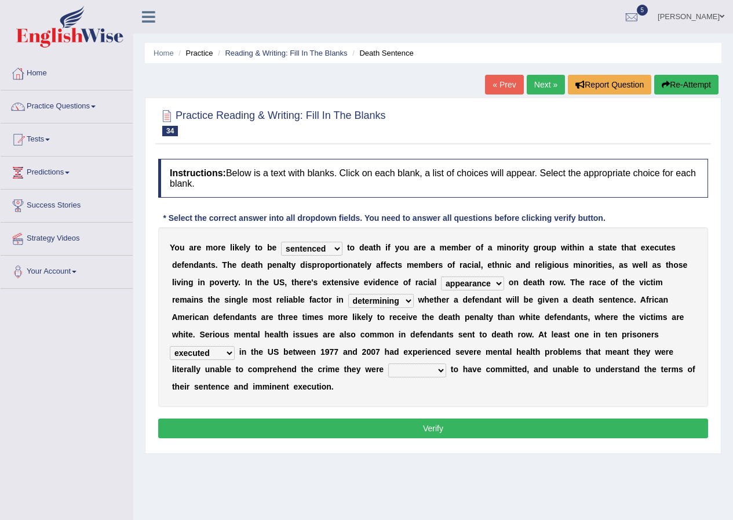
click at [437, 366] on select "alleged acclaimed persuaded claimed" at bounding box center [417, 370] width 58 height 14
select select "acclaimed"
click at [388, 363] on select "alleged acclaimed persuaded claimed" at bounding box center [417, 370] width 58 height 14
click at [428, 425] on button "Verify" at bounding box center [433, 428] width 550 height 20
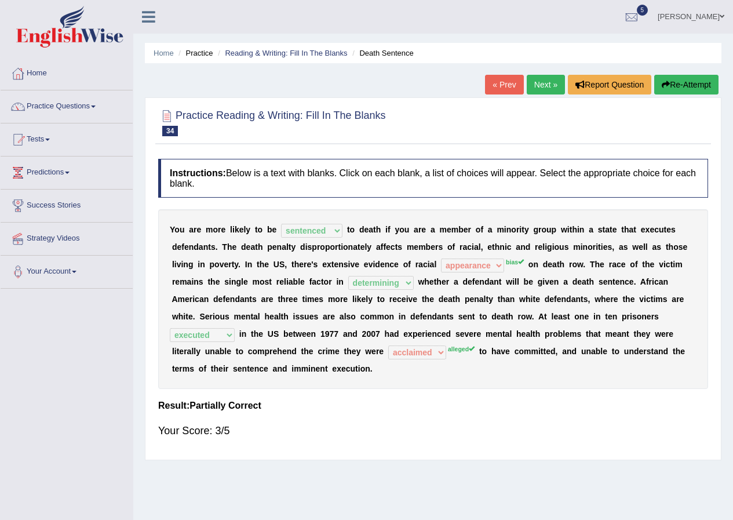
click at [527, 85] on link "Next »" at bounding box center [546, 85] width 38 height 20
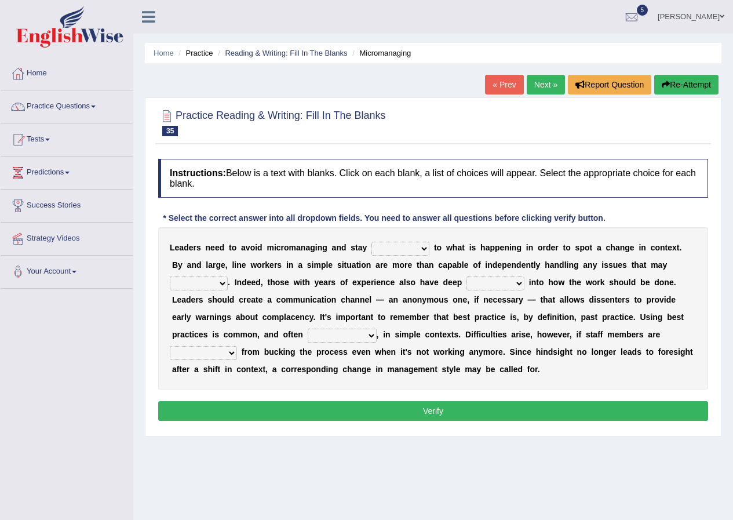
click at [420, 247] on select "complied connected precise concise" at bounding box center [400, 249] width 58 height 14
select select "connected"
click at [371, 242] on select "complied connected precise concise" at bounding box center [400, 249] width 58 height 14
click at [215, 284] on select "apprise rise encounter arise" at bounding box center [199, 283] width 58 height 14
select select "rise"
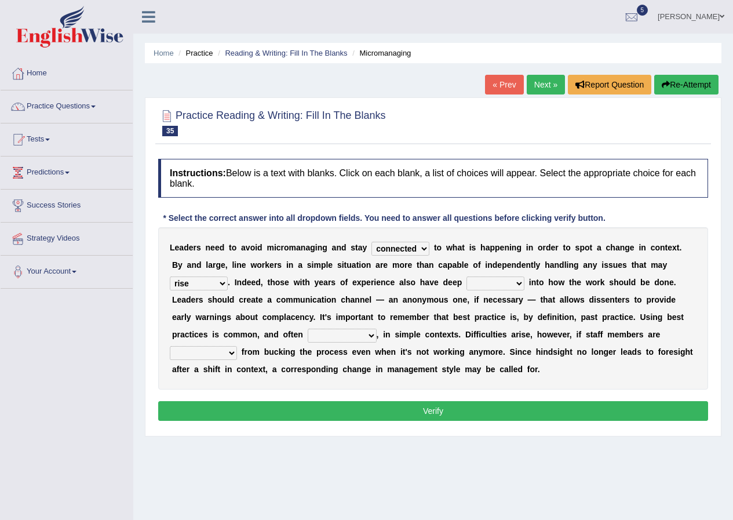
click at [170, 276] on select "apprise rise encounter arise" at bounding box center [199, 283] width 58 height 14
click at [524, 279] on div "L e a d e r s n e e d t o a v o i d m i c r o m a n a g i n g a n d s t a y com…" at bounding box center [433, 308] width 550 height 162
select select "insight"
click at [466, 276] on select "incursion insight indignity indication" at bounding box center [495, 283] width 58 height 14
click at [367, 337] on select "inappropriate apprehensive appropriate forbidden" at bounding box center [342, 335] width 69 height 14
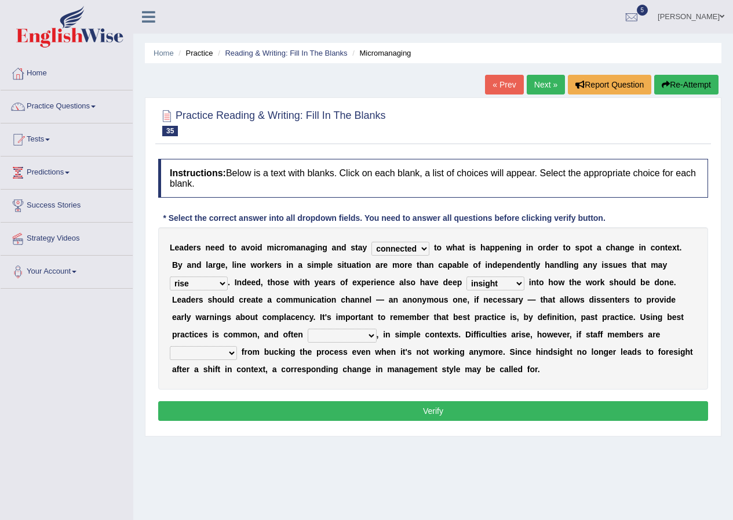
click at [507, 370] on b "a" at bounding box center [506, 368] width 5 height 9
click at [229, 351] on select "disarranged disinclined discouraged disintegrated" at bounding box center [203, 353] width 67 height 14
click at [170, 346] on select "disarranged disinclined discouraged disintegrated" at bounding box center [203, 353] width 67 height 14
click at [231, 352] on select "disarranged disinclined discouraged disintegrated" at bounding box center [203, 353] width 67 height 14
select select "disintegrated"
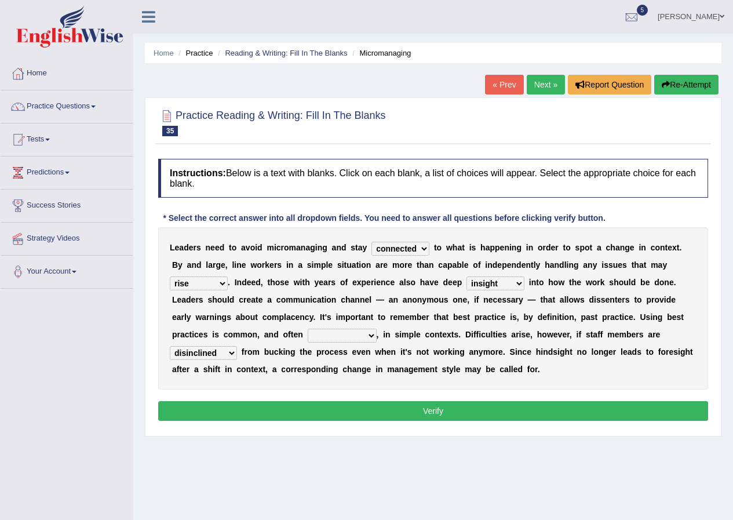
click at [170, 346] on select "disarranged disinclined discouraged disintegrated" at bounding box center [203, 353] width 67 height 14
click at [361, 333] on select "inappropriate apprehensive appropriate forbidden" at bounding box center [342, 335] width 69 height 14
select select "inappropriate"
click at [308, 328] on select "inappropriate apprehensive appropriate forbidden" at bounding box center [342, 335] width 69 height 14
click at [343, 406] on button "Verify" at bounding box center [433, 411] width 550 height 20
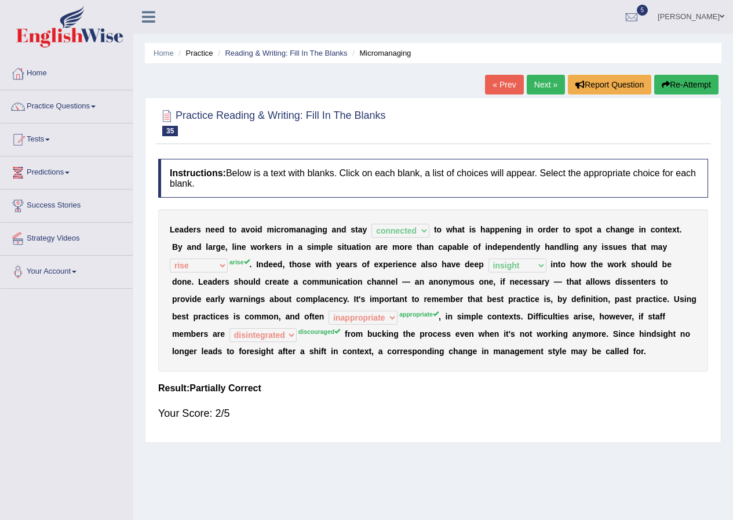
click at [533, 82] on link "Next »" at bounding box center [546, 85] width 38 height 20
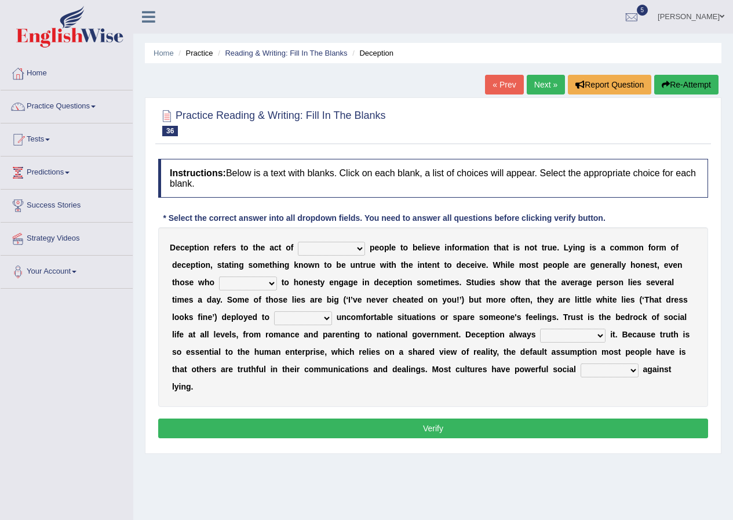
click at [355, 247] on select "discouraging forbidding detecting encouraging" at bounding box center [331, 249] width 67 height 14
click at [298, 242] on select "discouraging forbidding detecting encouraging" at bounding box center [331, 249] width 67 height 14
click at [363, 248] on select "discouraging forbidding detecting encouraging" at bounding box center [331, 249] width 67 height 14
select select "detecting"
click at [298, 242] on select "discouraging forbidding detecting encouraging" at bounding box center [331, 249] width 67 height 14
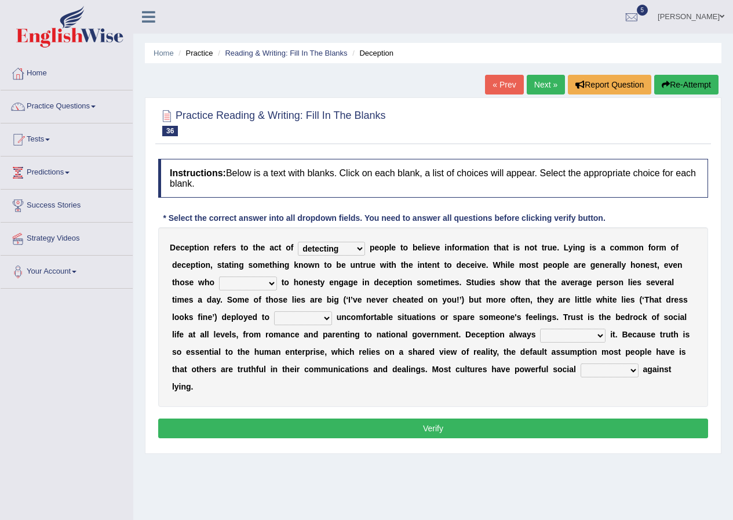
click at [360, 247] on select "discouraging forbidding detecting encouraging" at bounding box center [331, 249] width 67 height 14
click at [373, 374] on div "D e c e p t i o n r e f e r s t o t h e a c t o f discouraging forbidding detec…" at bounding box center [433, 317] width 550 height 180
click at [261, 282] on select "describe prescribe inscribe subscribe" at bounding box center [248, 283] width 58 height 14
select select "describe"
click at [219, 276] on select "describe prescribe inscribe subscribe" at bounding box center [248, 283] width 58 height 14
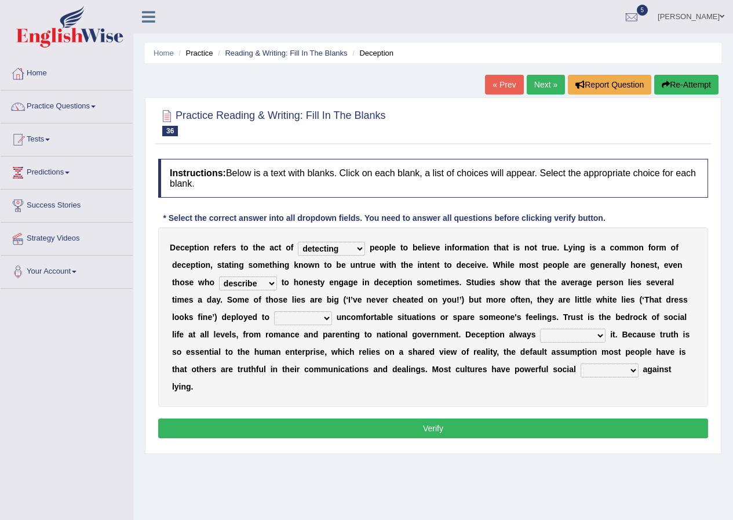
click at [328, 320] on select "contest illuminate disguise avoid" at bounding box center [303, 318] width 58 height 14
click at [274, 311] on select "contest illuminate disguise avoid" at bounding box center [303, 318] width 58 height 14
click at [320, 315] on select "contest illuminate disguise avoid" at bounding box center [303, 318] width 58 height 14
select select "contest"
click at [274, 311] on select "contest illuminate disguise avoid" at bounding box center [303, 318] width 58 height 14
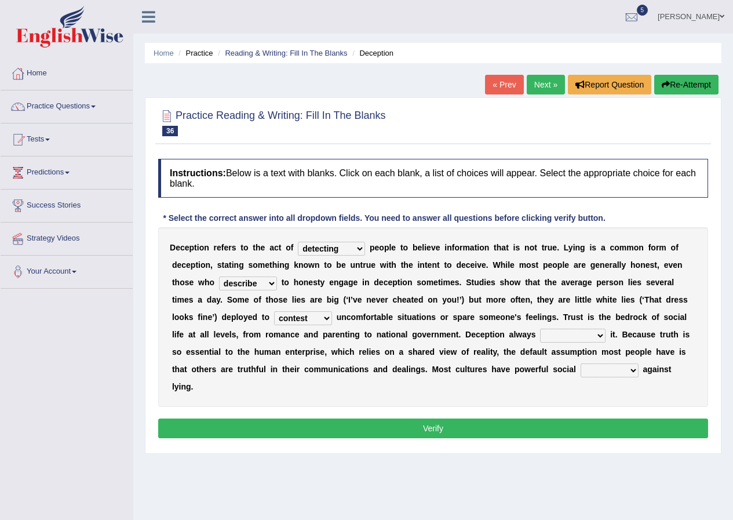
click at [602, 337] on select "undermines underscores undertakes underwrites" at bounding box center [572, 335] width 65 height 14
select select "undermines"
click at [540, 328] on select "undermines underscores undertakes underwrites" at bounding box center [572, 335] width 65 height 14
click at [636, 370] on select "ejections sanctions fractions inductions" at bounding box center [609, 370] width 58 height 14
select select "fractions"
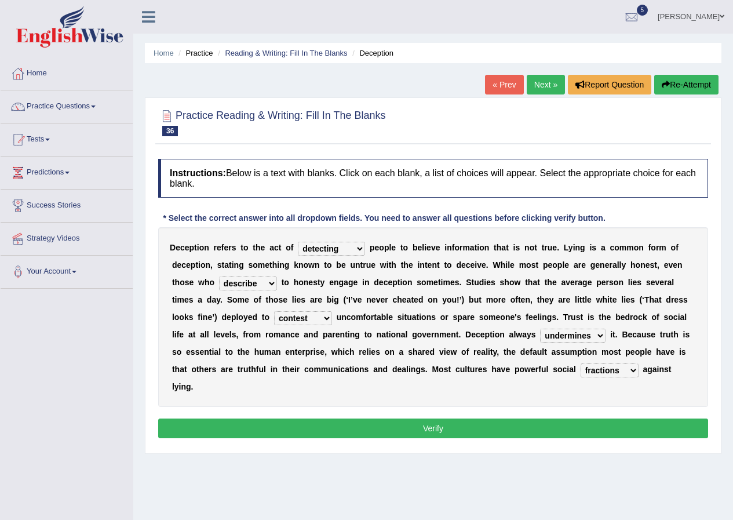
click at [580, 363] on select "ejections sanctions fractions inductions" at bounding box center [609, 370] width 58 height 14
click at [553, 436] on button "Verify" at bounding box center [433, 428] width 550 height 20
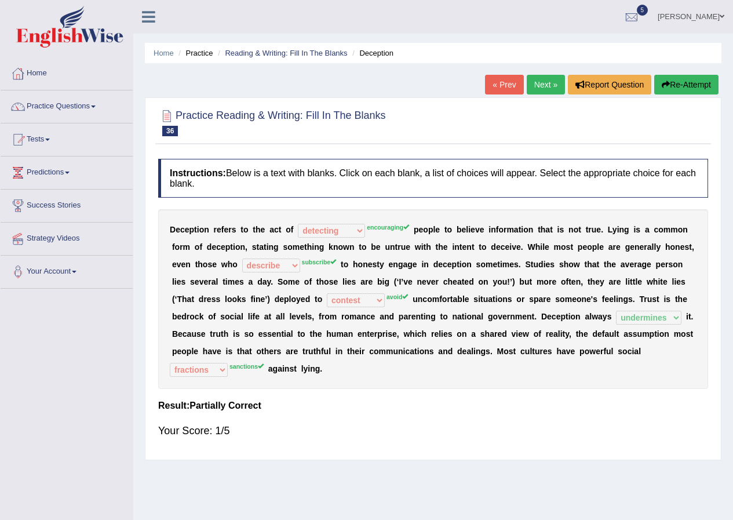
drag, startPoint x: 687, startPoint y: 87, endPoint x: 662, endPoint y: 94, distance: 25.7
click at [687, 83] on button "Re-Attempt" at bounding box center [686, 85] width 64 height 20
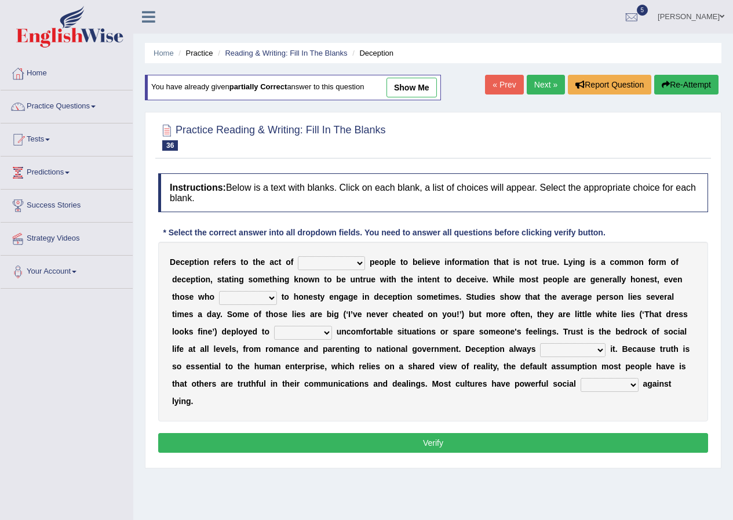
click at [357, 258] on select "discouraging forbidding detecting encouraging" at bounding box center [331, 263] width 67 height 14
select select "encouraging"
click at [298, 256] on select "discouraging forbidding detecting encouraging" at bounding box center [331, 263] width 67 height 14
click at [291, 299] on b at bounding box center [291, 296] width 5 height 9
click at [269, 295] on select "describe prescribe inscribe subscribe" at bounding box center [248, 298] width 58 height 14
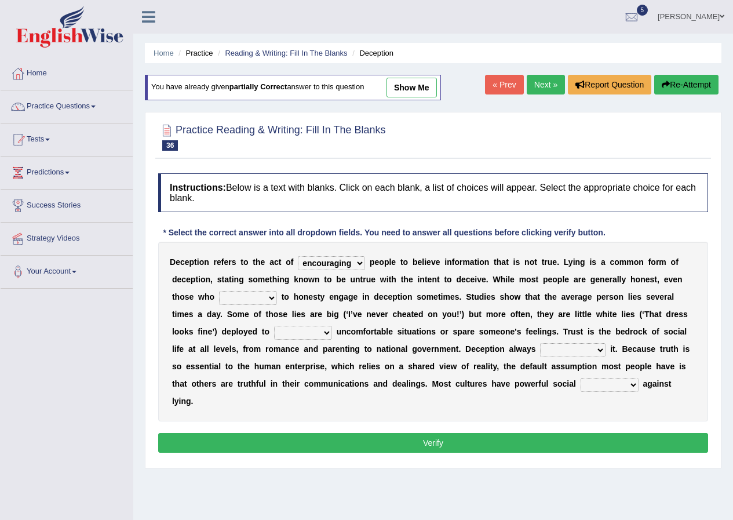
select select "subscribe"
click at [219, 291] on select "describe prescribe inscribe subscribe" at bounding box center [248, 298] width 58 height 14
click at [327, 334] on select "contest illuminate disguise avoid" at bounding box center [303, 333] width 58 height 14
select select "avoid"
click at [274, 326] on select "contest illuminate disguise avoid" at bounding box center [303, 333] width 58 height 14
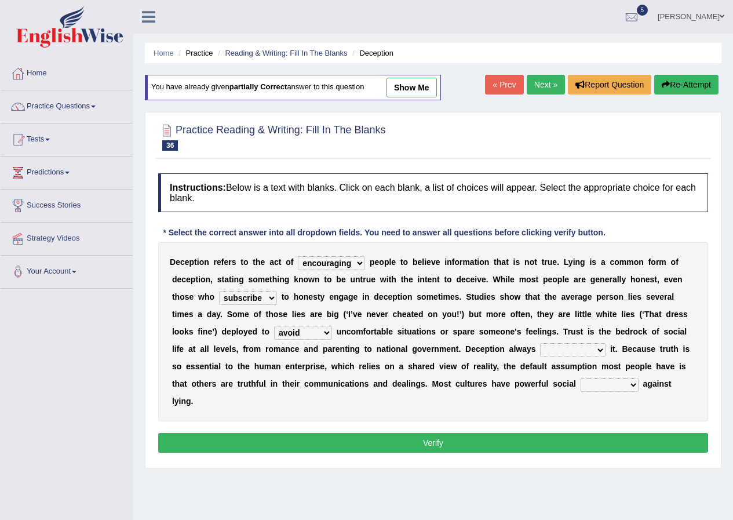
click at [324, 334] on select "contest illuminate disguise avoid" at bounding box center [303, 333] width 58 height 14
click at [466, 381] on b "l" at bounding box center [466, 383] width 2 height 9
click at [603, 353] on select "undermines underscores undertakes underwrites" at bounding box center [572, 350] width 65 height 14
select select "undermines"
click at [540, 343] on select "undermines underscores undertakes underwrites" at bounding box center [572, 350] width 65 height 14
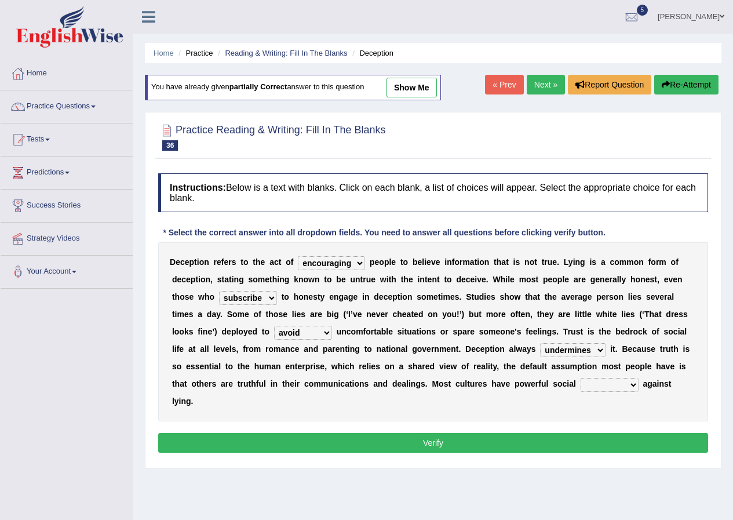
click at [628, 387] on select "ejections sanctions fractions inductions" at bounding box center [609, 385] width 58 height 14
select select "inductions"
click at [580, 378] on select "ejections sanctions fractions inductions" at bounding box center [609, 385] width 58 height 14
click at [578, 442] on button "Verify" at bounding box center [433, 443] width 550 height 20
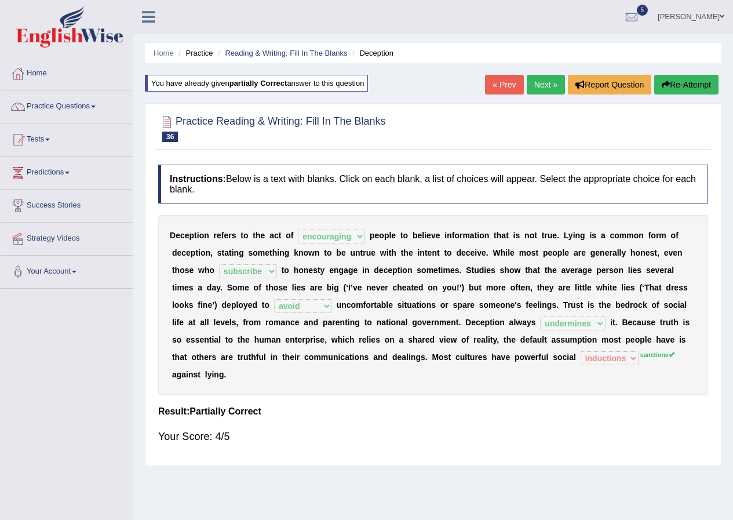
click at [542, 86] on link "Next »" at bounding box center [546, 85] width 38 height 20
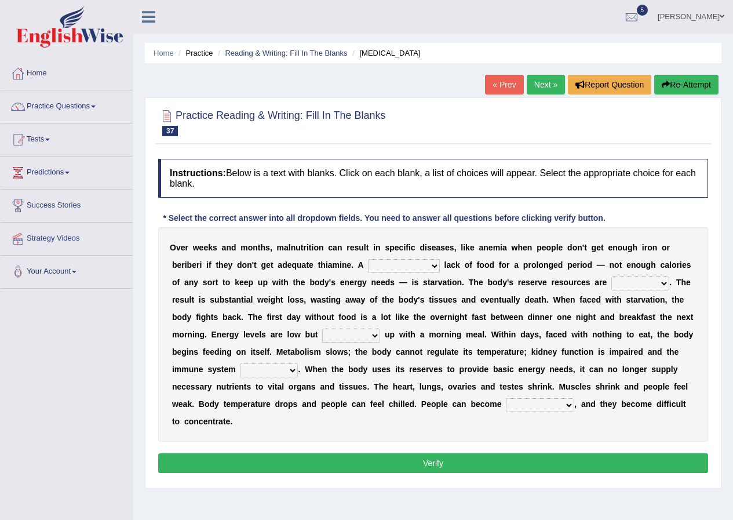
click at [433, 265] on select "severe distinguishing proper distinctive" at bounding box center [404, 266] width 72 height 14
click at [586, 274] on div "O v e r w e e k s a n d m o n t h s , m a l n u t r i t i o n c a n r e s u l t…" at bounding box center [433, 334] width 550 height 214
click at [423, 268] on select "severe distinguishing proper distinctive" at bounding box center [404, 266] width 72 height 14
select select "severe"
click at [368, 259] on select "severe distinguishing proper distinctive" at bounding box center [404, 266] width 72 height 14
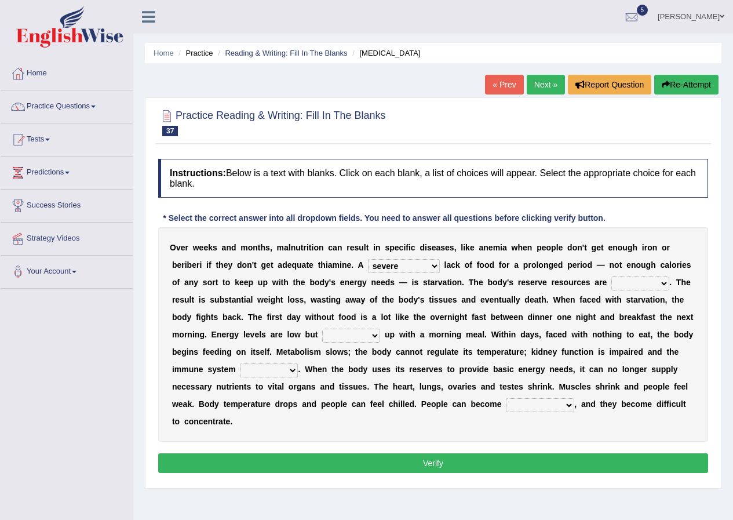
click at [439, 265] on select "severe distinguishing proper distinctive" at bounding box center [404, 266] width 72 height 14
click at [457, 247] on b at bounding box center [459, 247] width 5 height 9
click at [642, 283] on select "obsoleted depleted pelleted deleted" at bounding box center [640, 283] width 58 height 14
select select "depleted"
click at [611, 276] on select "obsoleted depleted pelleted deleted" at bounding box center [640, 283] width 58 height 14
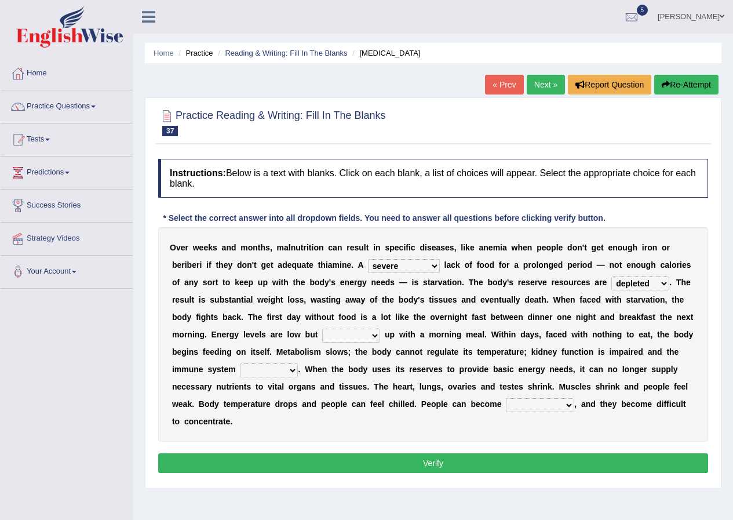
click at [371, 335] on select "feed come chill pick" at bounding box center [351, 335] width 58 height 14
select select "pick"
click at [322, 328] on select "feed come chill pick" at bounding box center [351, 335] width 58 height 14
click at [356, 337] on select "feed come chill pick" at bounding box center [351, 335] width 58 height 14
click at [379, 432] on div "O v e r w e e k s a n d m o n t h s , m a l n u t r i t i o n c a n r e s u l t…" at bounding box center [433, 334] width 550 height 214
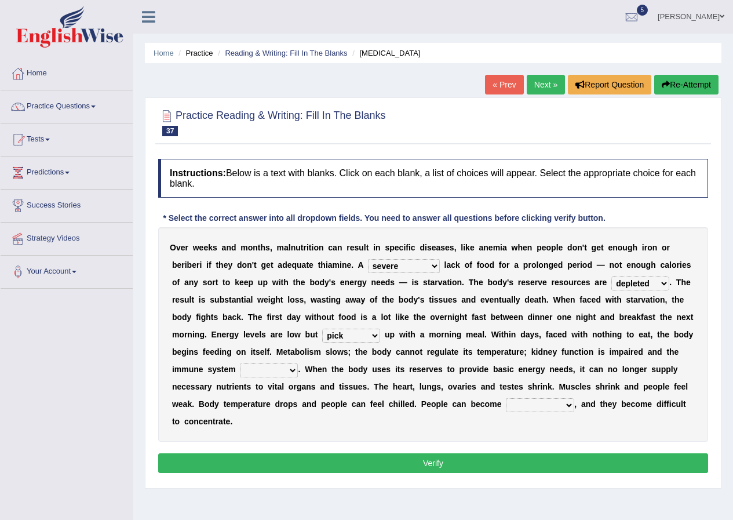
click at [295, 369] on select "deepens deafens weakens surpasses" at bounding box center [269, 370] width 58 height 14
select select "weakens"
click at [240, 363] on select "deepens deafens weakens surpasses" at bounding box center [269, 370] width 58 height 14
click at [372, 337] on select "feed come chill pick" at bounding box center [351, 335] width 58 height 14
drag, startPoint x: 467, startPoint y: 433, endPoint x: 459, endPoint y: 430, distance: 8.1
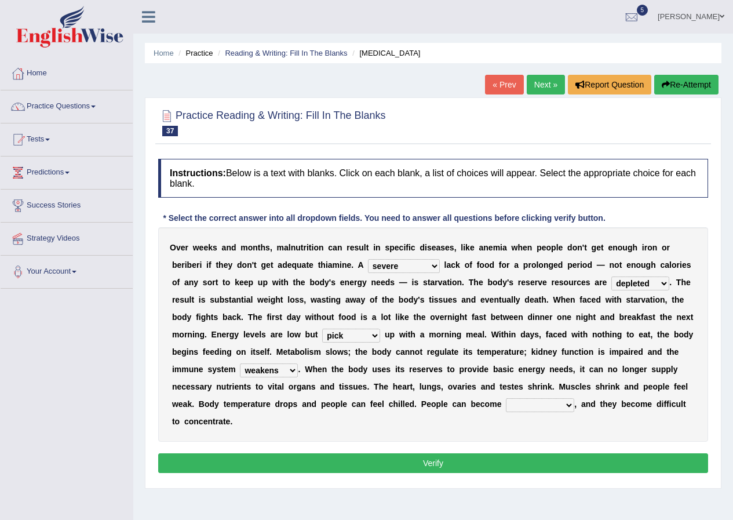
click at [467, 433] on div "O v e r w e e k s a n d m o n t h s , m a l n u t r i t i o n c a n r e s u l t…" at bounding box center [433, 334] width 550 height 214
click at [377, 331] on select "feed come chill pick" at bounding box center [351, 335] width 58 height 14
select select "chill"
click at [322, 328] on select "feed come chill pick" at bounding box center [351, 335] width 58 height 14
click at [563, 405] on select "irritable commutable indisputable transportable" at bounding box center [540, 405] width 68 height 14
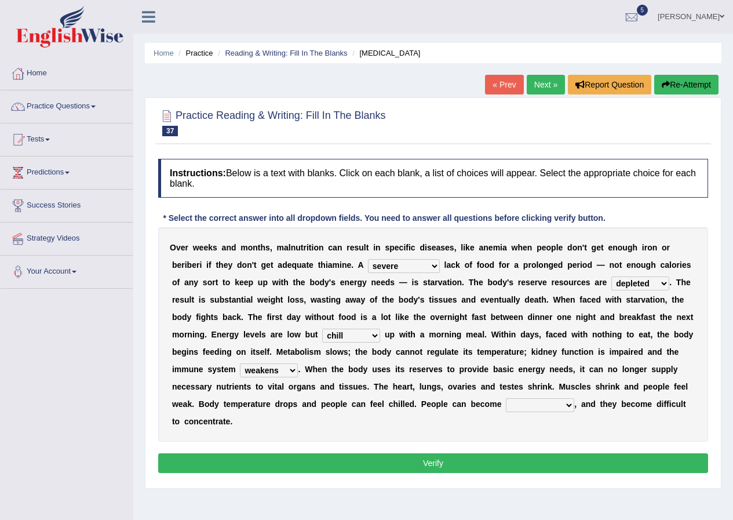
select select "irritable"
click at [506, 398] on select "irritable commutable indisputable transportable" at bounding box center [540, 405] width 68 height 14
click at [491, 459] on button "Verify" at bounding box center [433, 463] width 550 height 20
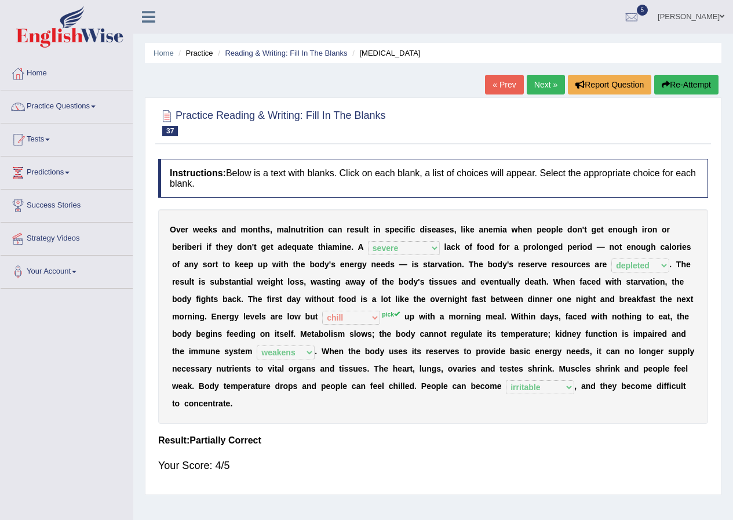
click at [541, 84] on link "Next »" at bounding box center [546, 85] width 38 height 20
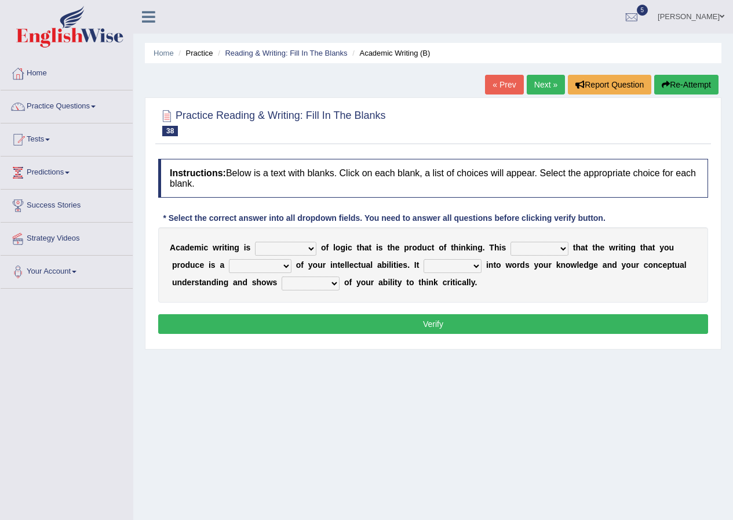
click at [311, 244] on select "expectation entitlement expression exchange" at bounding box center [285, 249] width 61 height 14
select select "expectation"
click at [255, 242] on select "expectation entitlement expression exchange" at bounding box center [285, 249] width 61 height 14
click at [311, 249] on select "expectation entitlement expression exchange" at bounding box center [285, 249] width 61 height 14
click at [310, 221] on div "* Select the correct answer into all dropdown fields. You need to answer all qu…" at bounding box center [384, 218] width 452 height 12
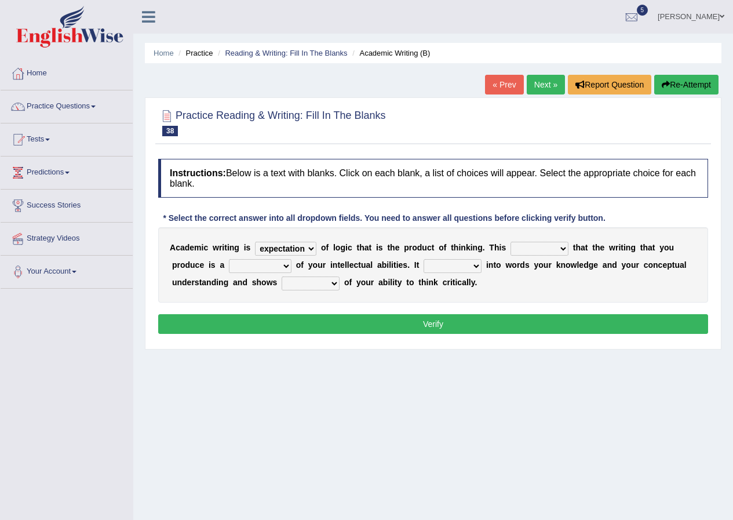
click at [561, 250] on select "means questions stipulates answers" at bounding box center [539, 249] width 58 height 14
select select "means"
click at [510, 242] on select "means questions stipulates answers" at bounding box center [539, 249] width 58 height 14
click at [283, 264] on select "redundancy mission credit reflection" at bounding box center [260, 266] width 63 height 14
select select "reflection"
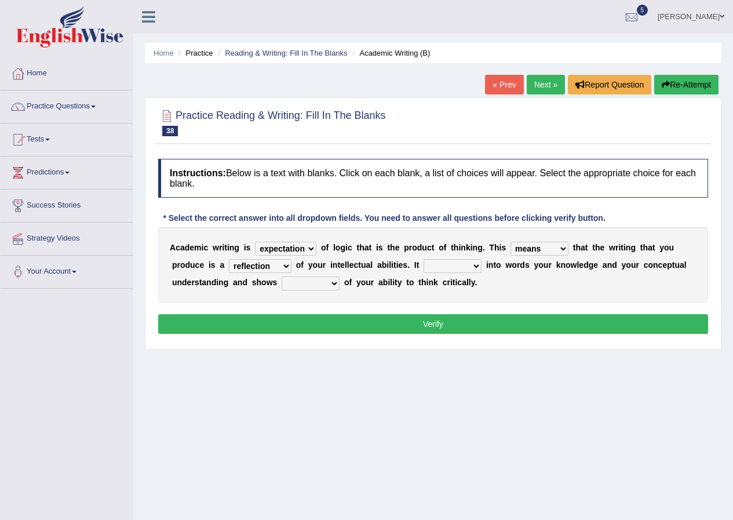
click at [229, 259] on select "redundancy mission credit reflection" at bounding box center [260, 266] width 63 height 14
click at [474, 264] on select "enriches shows allows puts" at bounding box center [452, 266] width 58 height 14
select select "shows"
click at [423, 259] on select "enriches shows allows puts" at bounding box center [452, 266] width 58 height 14
click at [329, 284] on select "hassle excuse capacity evidence" at bounding box center [311, 283] width 58 height 14
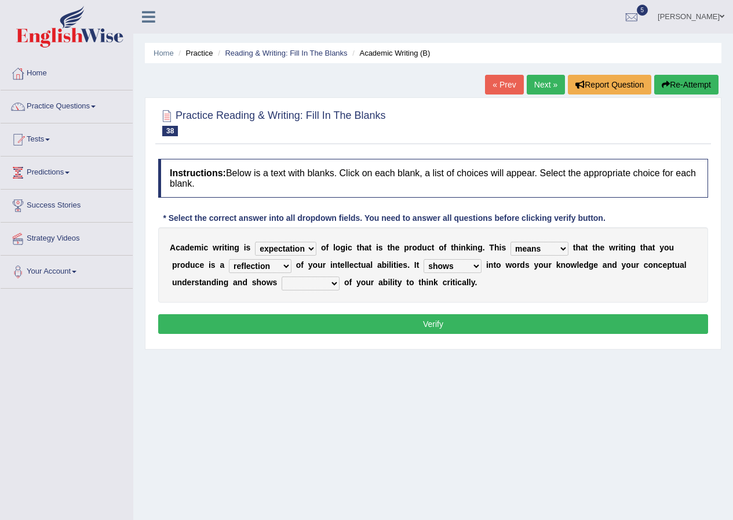
select select "capacity"
click at [282, 276] on select "hassle excuse capacity evidence" at bounding box center [311, 283] width 58 height 14
click at [364, 317] on button "Verify" at bounding box center [433, 324] width 550 height 20
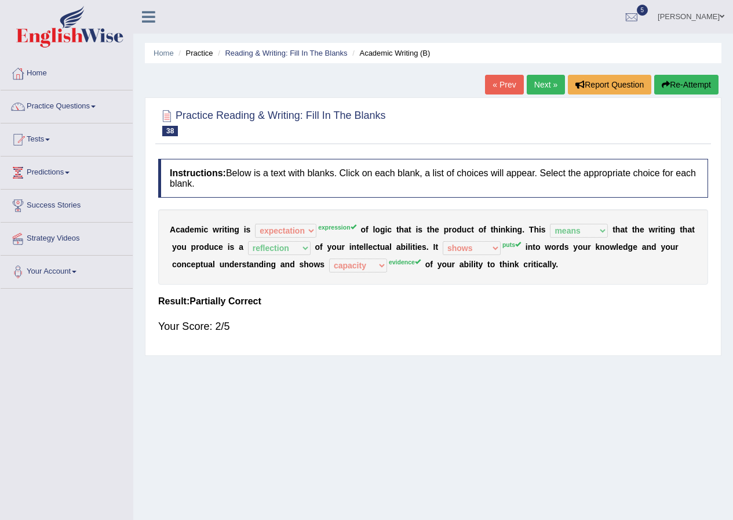
click at [541, 79] on link "Next »" at bounding box center [546, 85] width 38 height 20
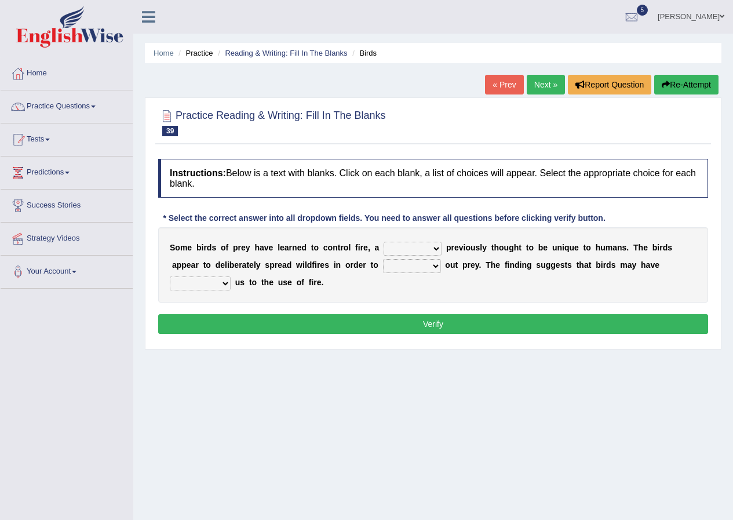
drag, startPoint x: 415, startPoint y: 247, endPoint x: 409, endPoint y: 252, distance: 7.4
click at [411, 247] on select "question profile tale skill" at bounding box center [413, 249] width 58 height 14
select select "skill"
click at [384, 242] on select "question profile tale skill" at bounding box center [413, 249] width 58 height 14
click at [435, 268] on select "prevent limit span flush" at bounding box center [412, 266] width 58 height 14
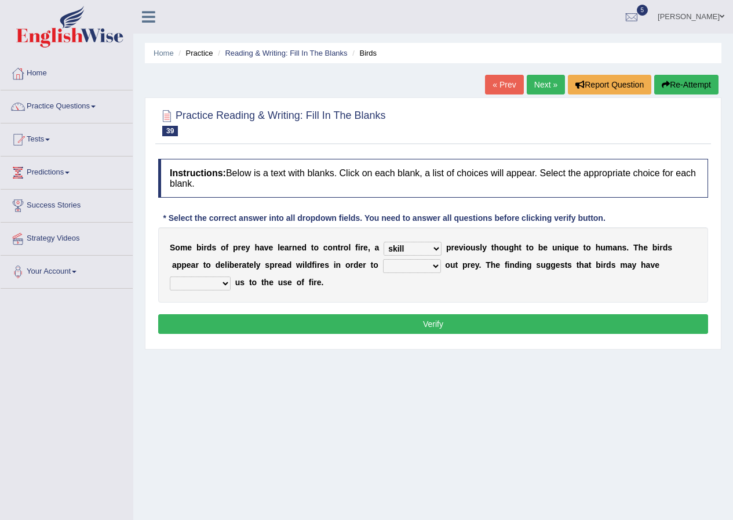
select select "flush"
click at [383, 259] on select "prevent limit span flush" at bounding box center [412, 266] width 58 height 14
click at [430, 267] on select "prevent limit span flush" at bounding box center [412, 266] width 58 height 14
click at [466, 299] on div "S o m e b i r d s o f p r e y h a v e l e a r n e d t o c o n t r o l f i r e ,…" at bounding box center [433, 264] width 550 height 75
click at [221, 275] on div "S o m e b i r d s o f p r e y h a v e l e a r n e d t o c o n t r o l f i r e ,…" at bounding box center [433, 264] width 550 height 75
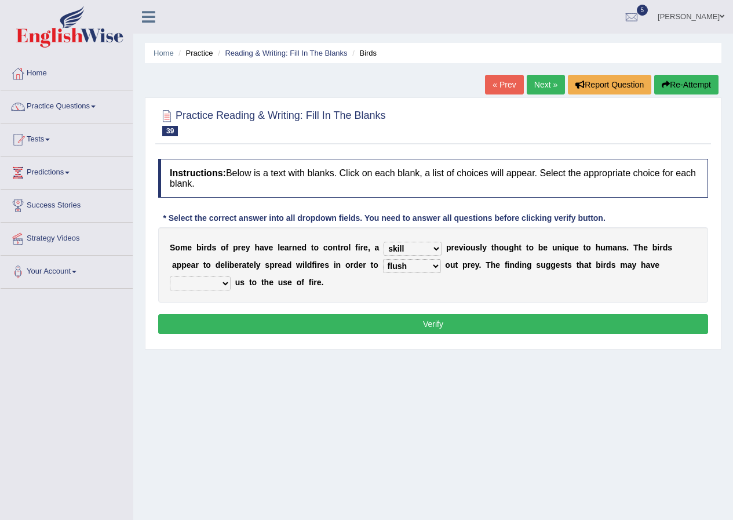
click at [222, 283] on select "prophesied beaten transmitted forced" at bounding box center [200, 283] width 61 height 14
select select "forced"
click at [170, 276] on select "prophesied beaten transmitted forced" at bounding box center [200, 283] width 61 height 14
click at [320, 313] on div "Instructions: Below is a text with blanks. Click on each blank, a list of choic…" at bounding box center [433, 248] width 556 height 190
click at [312, 321] on button "Verify" at bounding box center [433, 324] width 550 height 20
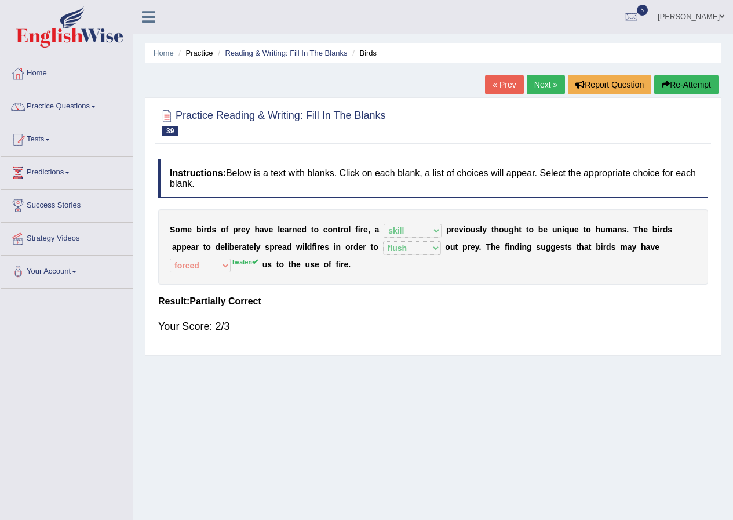
click at [543, 88] on link "Next »" at bounding box center [546, 85] width 38 height 20
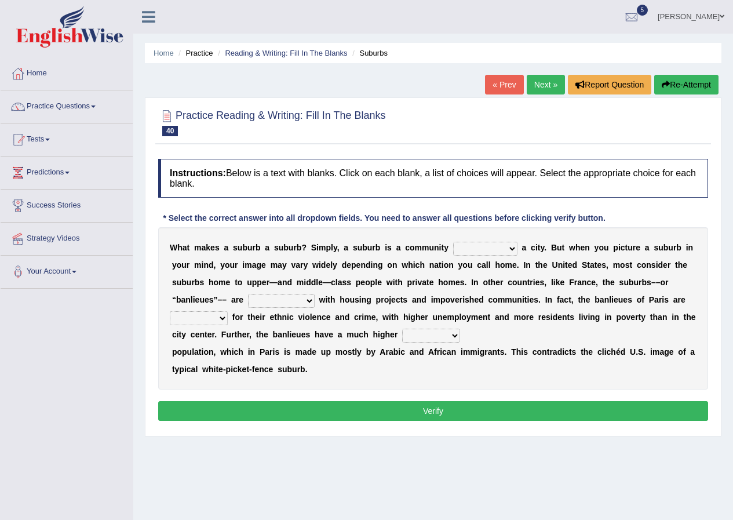
click at [506, 247] on select "lying locating situating surrounding" at bounding box center [485, 249] width 64 height 14
select select "surrounding"
click at [453, 242] on select "lying locating situating surrounding" at bounding box center [485, 249] width 64 height 14
click at [301, 300] on select "antonymous antibiotic synonymous synthetic" at bounding box center [281, 301] width 67 height 14
select select "antonymous"
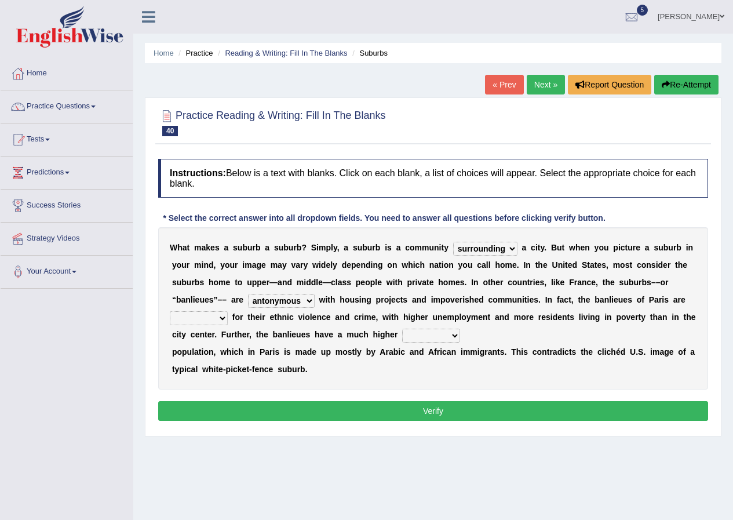
click at [248, 294] on select "antonymous antibiotic synonymous synthetic" at bounding box center [281, 301] width 67 height 14
click at [217, 317] on select "clamorous sensitive famous notorious" at bounding box center [199, 318] width 58 height 14
select select "famous"
click at [170, 311] on select "clamorous sensitive famous notorious" at bounding box center [199, 318] width 58 height 14
click at [456, 335] on select "local young immigrant senior" at bounding box center [431, 335] width 58 height 14
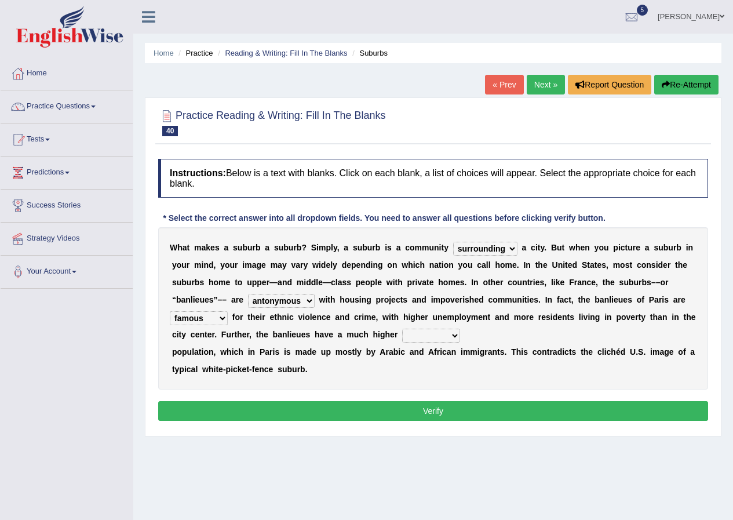
click at [473, 388] on div "W h a t m a k e s a s u b u r b a s u b u r b ? S i m p l y , a s u b u r b i s…" at bounding box center [433, 308] width 550 height 162
click at [437, 337] on select "local young immigrant senior" at bounding box center [431, 335] width 58 height 14
select select "immigrant"
click at [402, 328] on select "local young immigrant senior" at bounding box center [431, 335] width 58 height 14
click at [423, 407] on button "Verify" at bounding box center [433, 411] width 550 height 20
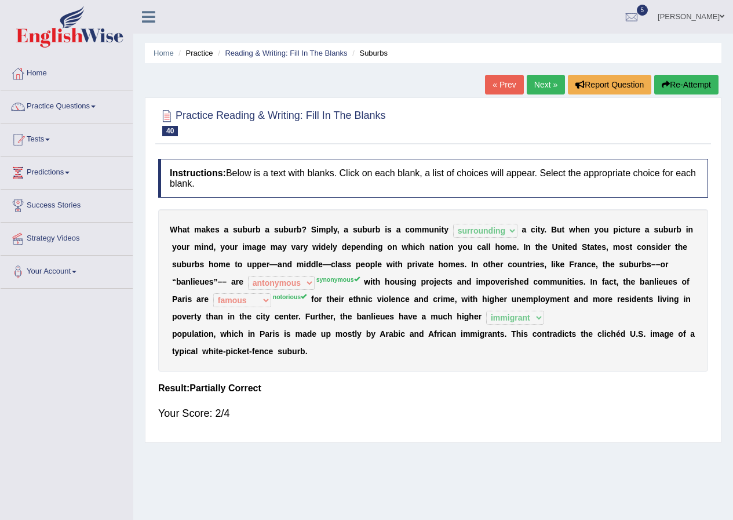
click at [534, 89] on link "Next »" at bounding box center [546, 85] width 38 height 20
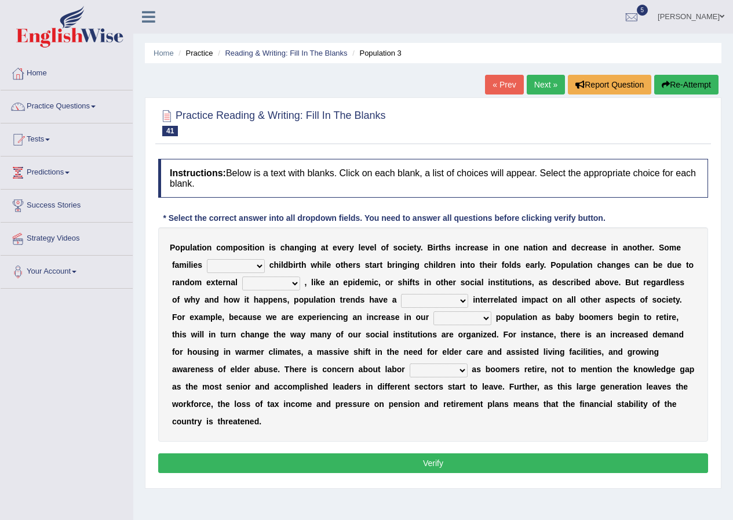
click at [257, 265] on select "demand default deliver delay" at bounding box center [236, 266] width 58 height 14
select select "delay"
click at [207, 259] on select "demand default deliver delay" at bounding box center [236, 266] width 58 height 14
click at [290, 284] on select "variations fortune formation forces" at bounding box center [271, 283] width 58 height 14
click at [510, 284] on b "u" at bounding box center [510, 282] width 5 height 9
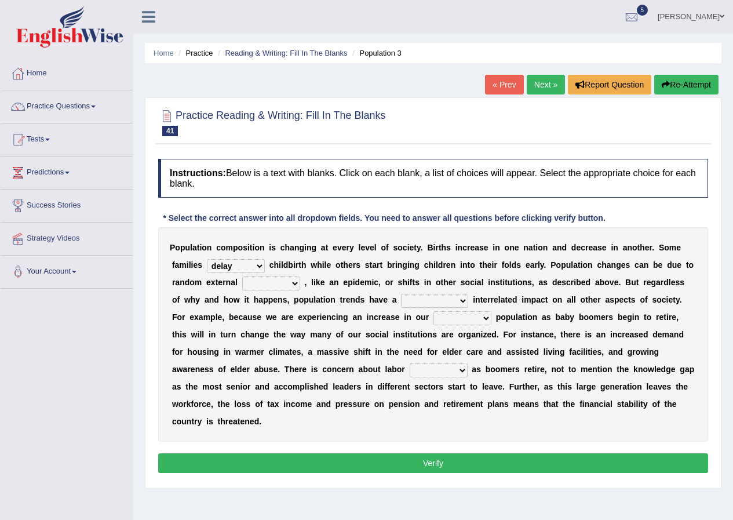
click at [462, 300] on select "tremendous tenuous tremulous spontaneous" at bounding box center [434, 301] width 67 height 14
select select "tremendous"
click at [401, 294] on select "tremendous tenuous tremulous spontaneous" at bounding box center [434, 301] width 67 height 14
click at [468, 317] on select "tertiary senior junior primary" at bounding box center [462, 318] width 58 height 14
click at [497, 353] on b "d" at bounding box center [499, 351] width 5 height 9
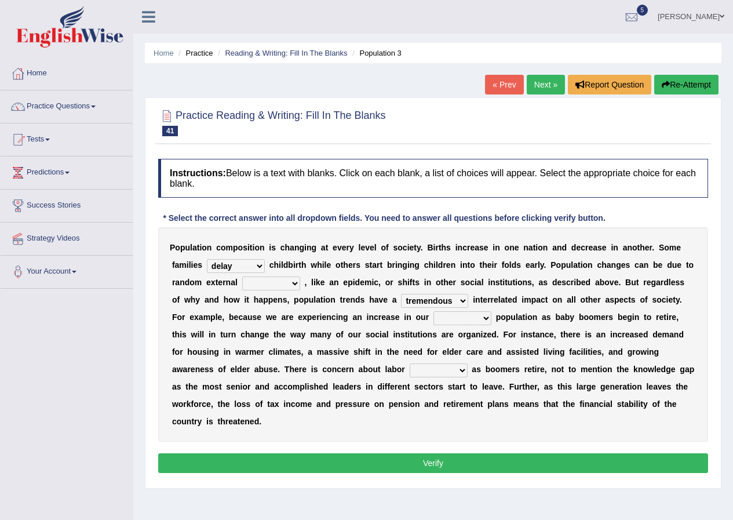
click at [485, 319] on select "tertiary senior junior primary" at bounding box center [462, 318] width 58 height 14
drag, startPoint x: 589, startPoint y: 326, endPoint x: 556, endPoint y: 324, distance: 33.6
click at [585, 324] on div "P o p u l a t i o n c o m p o s i t i o n i s c h a n g i n g a t e v e r y l e…" at bounding box center [433, 334] width 550 height 214
click at [490, 318] on select "tertiary senior junior primary" at bounding box center [462, 318] width 58 height 14
click at [634, 323] on div "P o p u l a t i o n c o m p o s i t i o n i s c h a n g i n g a t e v e r y l e…" at bounding box center [433, 334] width 550 height 214
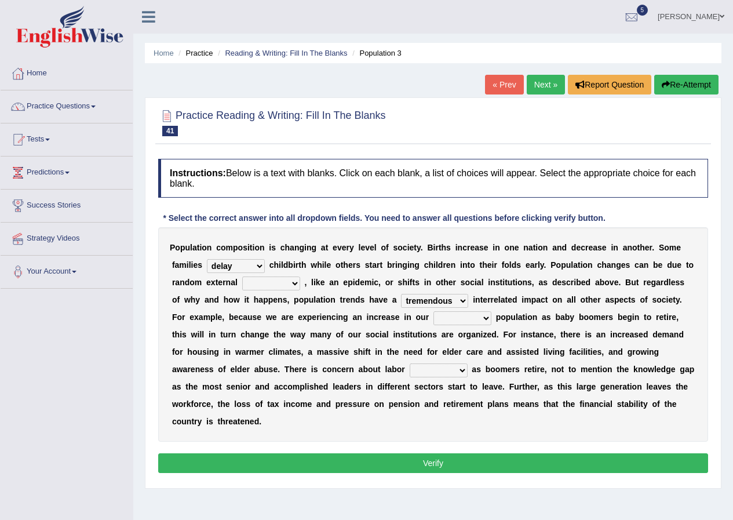
click at [481, 316] on select "tertiary senior junior primary" at bounding box center [462, 318] width 58 height 14
select select "senior"
click at [433, 311] on select "tertiary senior junior primary" at bounding box center [462, 318] width 58 height 14
click at [452, 370] on select "shortcuts shortfalls shortages shorthand" at bounding box center [439, 370] width 58 height 14
select select "shortages"
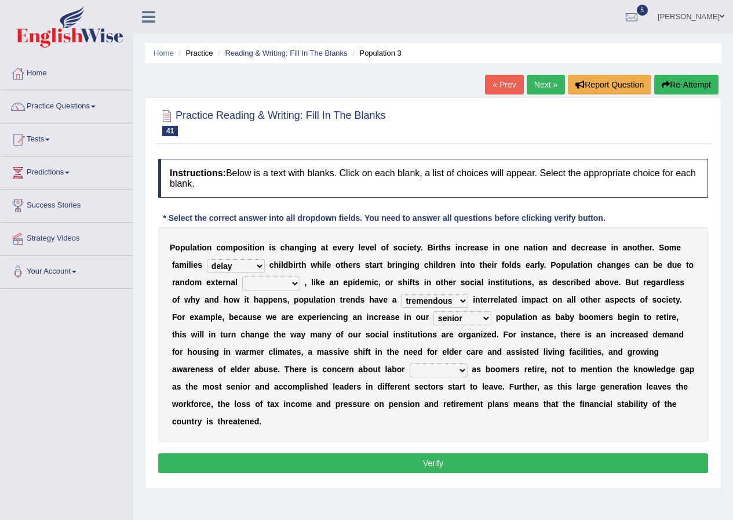
click at [410, 363] on select "shortcuts shortfalls shortages shorthand" at bounding box center [439, 370] width 58 height 14
click at [284, 282] on select "variations fortune formation forces" at bounding box center [271, 283] width 58 height 14
select select "variations"
click at [242, 276] on select "variations fortune formation forces" at bounding box center [271, 283] width 58 height 14
drag, startPoint x: 371, startPoint y: 458, endPoint x: 374, endPoint y: 452, distance: 6.0
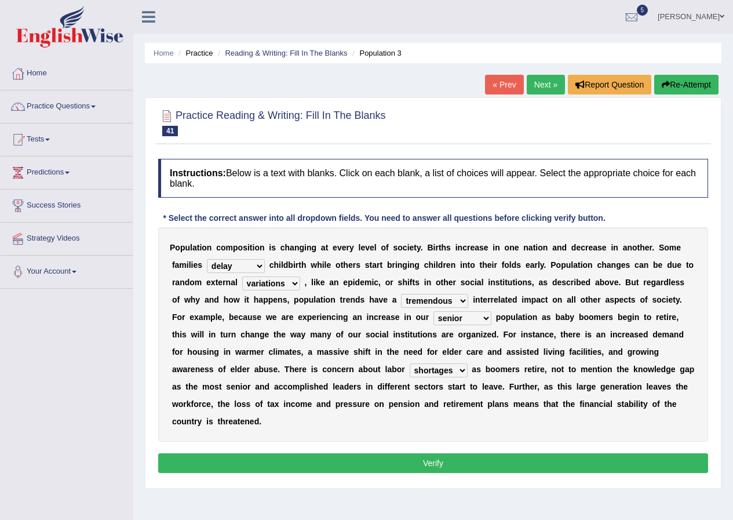
click at [371, 457] on button "Verify" at bounding box center [433, 463] width 550 height 20
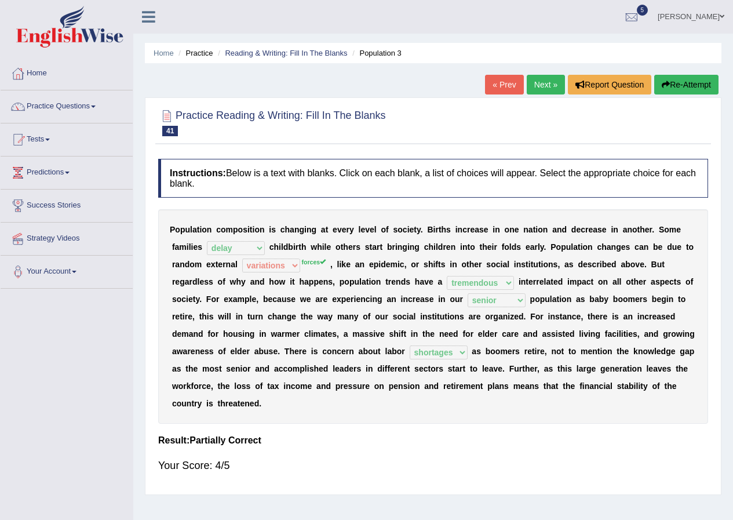
click at [538, 85] on link "Next »" at bounding box center [546, 85] width 38 height 20
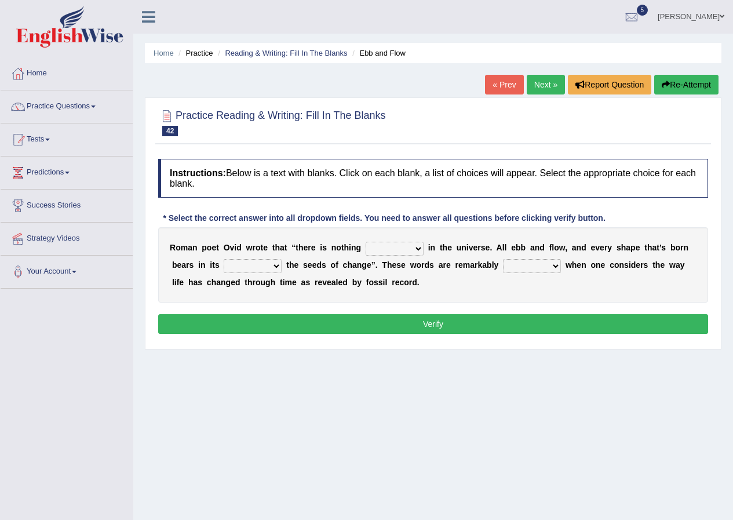
click at [414, 252] on select "orthodox volatile constant cheap" at bounding box center [395, 249] width 58 height 14
select select "constant"
click at [366, 242] on select "orthodox volatile constant cheap" at bounding box center [395, 249] width 58 height 14
click at [268, 265] on select "heart limb womb brain" at bounding box center [253, 266] width 58 height 14
select select "womb"
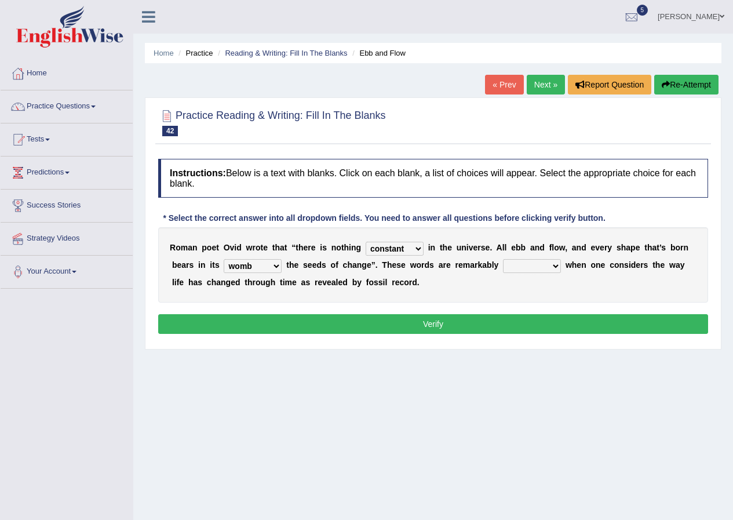
click at [224, 259] on select "heart limb womb brain" at bounding box center [253, 266] width 58 height 14
click at [552, 266] on select "prevalent detached relevant dominant" at bounding box center [532, 266] width 58 height 14
select select "relevant"
click at [503, 259] on select "prevalent detached relevant dominant" at bounding box center [532, 266] width 58 height 14
click at [436, 317] on button "Verify" at bounding box center [433, 324] width 550 height 20
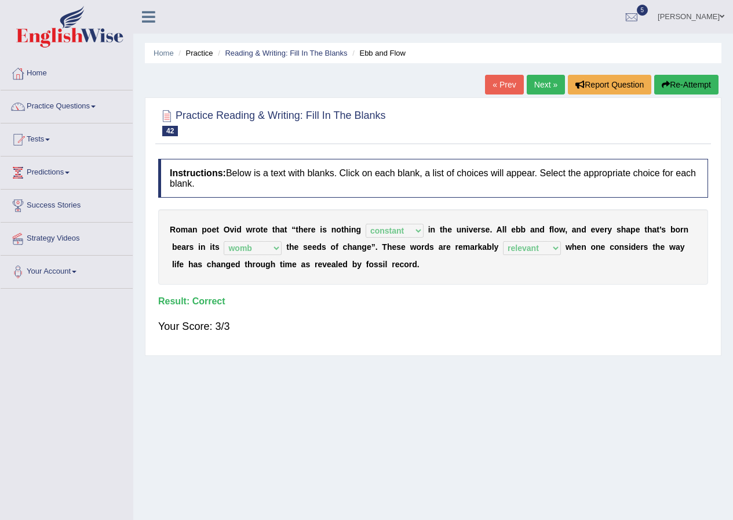
click at [541, 84] on link "Next »" at bounding box center [546, 85] width 38 height 20
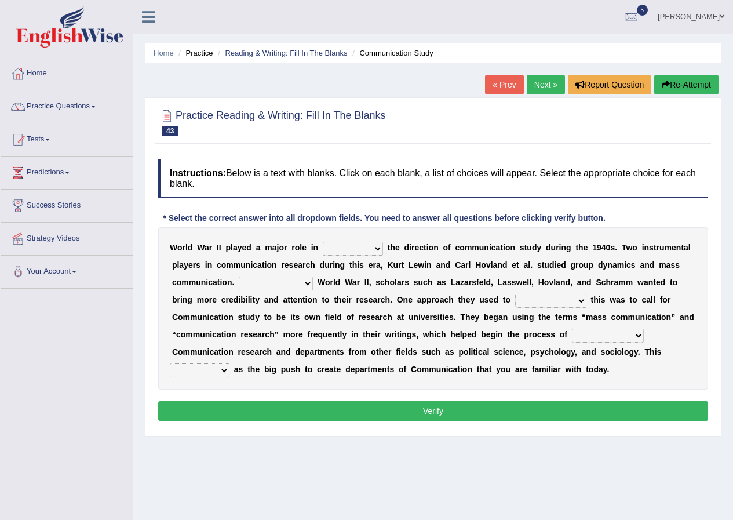
click at [378, 253] on select "shaping sharpening shunning shivering" at bounding box center [353, 249] width 60 height 14
click at [248, 165] on h4 "Instructions: Below is a text with blanks. Click on each blank, a list of choic…" at bounding box center [433, 178] width 550 height 39
click at [371, 244] on select "shaping sharpening shunning shivering" at bounding box center [353, 249] width 60 height 14
select select "shaping"
click at [323, 242] on select "shaping sharpening shunning shivering" at bounding box center [353, 249] width 60 height 14
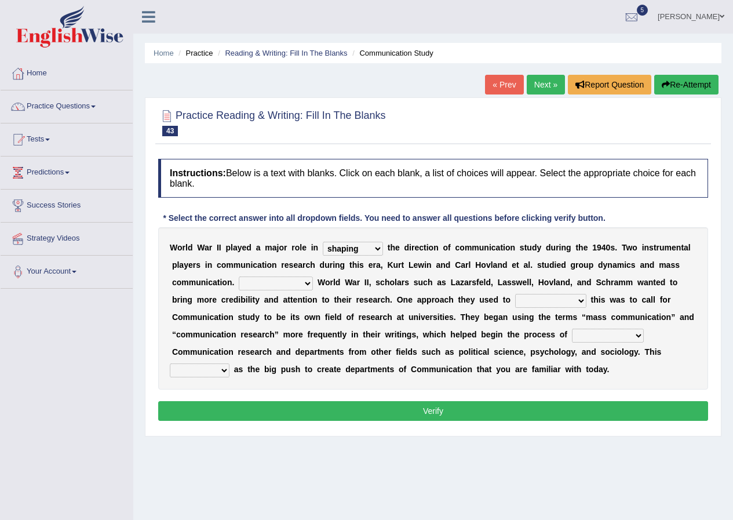
click at [294, 283] on select "Being followed To be followed Following Followed" at bounding box center [276, 283] width 74 height 14
select select "Following"
click at [239, 276] on select "Being followed To be followed Following Followed" at bounding box center [276, 283] width 74 height 14
click at [569, 301] on select "accompany accomplish acknowledge accommodate" at bounding box center [550, 301] width 71 height 14
select select "accomplish"
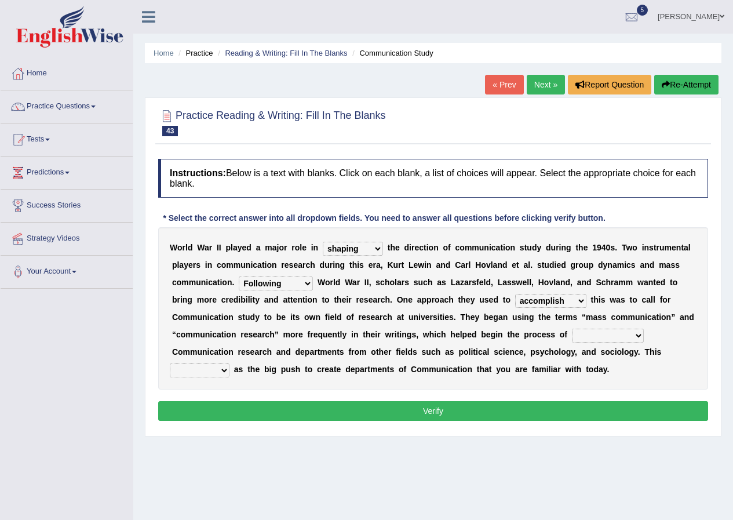
click at [515, 294] on select "accompany accomplish acknowledge accommodate" at bounding box center [550, 301] width 71 height 14
click at [634, 337] on select "discharging distinguishing disputing displaying" at bounding box center [608, 335] width 72 height 14
drag, startPoint x: 427, startPoint y: 433, endPoint x: 339, endPoint y: 380, distance: 102.9
click at [426, 430] on div "Practice Reading & Writing: Fill In The Blanks 43 Communication Study Instructi…" at bounding box center [433, 266] width 576 height 339
click at [219, 375] on select "served considered regarded provided" at bounding box center [200, 370] width 60 height 14
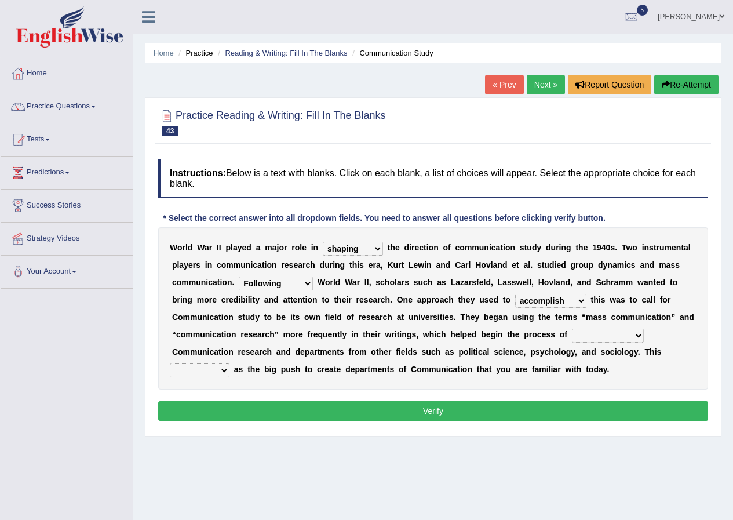
select select "considered"
click at [170, 363] on select "served considered regarded provided" at bounding box center [200, 370] width 60 height 14
click at [625, 333] on select "discharging distinguishing disputing displaying" at bounding box center [608, 335] width 72 height 14
select select "disputing"
click at [572, 328] on select "discharging distinguishing disputing displaying" at bounding box center [608, 335] width 72 height 14
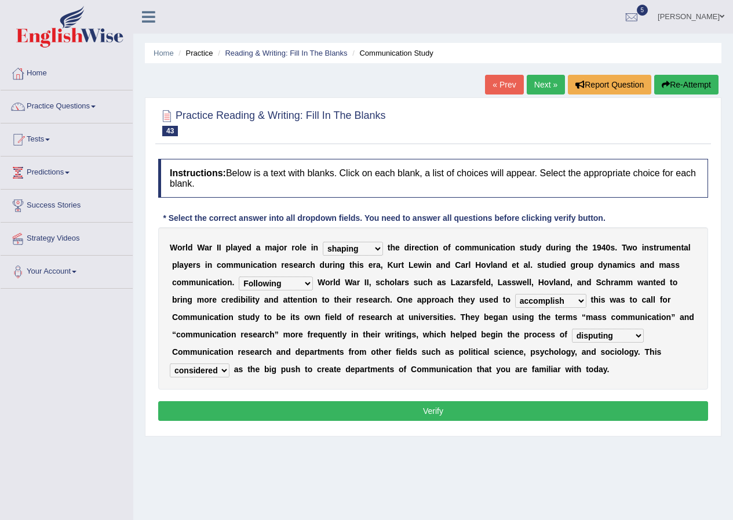
click at [498, 408] on button "Verify" at bounding box center [433, 411] width 550 height 20
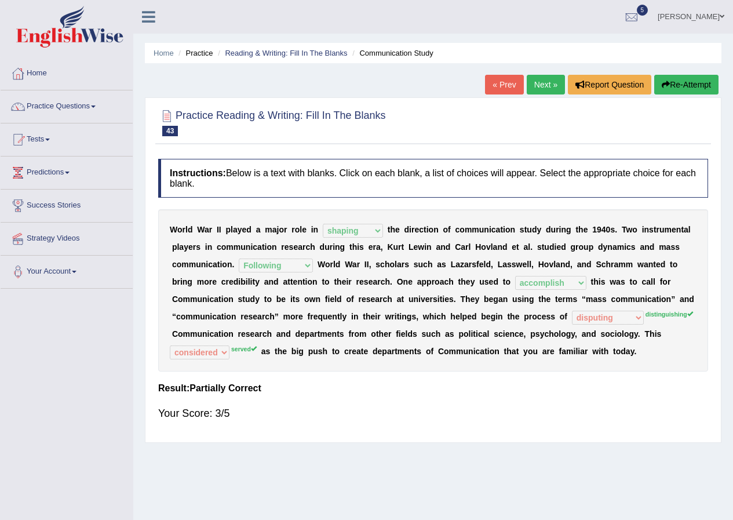
click at [545, 83] on link "Next »" at bounding box center [546, 85] width 38 height 20
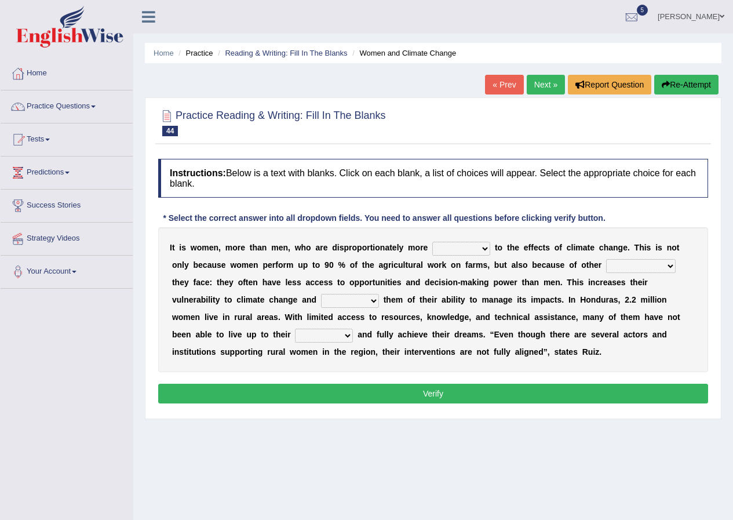
click at [472, 246] on select "defensive beatable vulnerable defective" at bounding box center [461, 249] width 58 height 14
drag, startPoint x: 490, startPoint y: 200, endPoint x: 521, endPoint y: 220, distance: 36.2
click at [494, 200] on div "Instructions: Below is a text with blanks. Click on each blank, a list of choic…" at bounding box center [433, 283] width 556 height 260
click at [481, 249] on select "defensive beatable vulnerable defective" at bounding box center [461, 249] width 58 height 14
click at [450, 204] on div "Instructions: Below is a text with blanks. Click on each blank, a list of choic…" at bounding box center [433, 283] width 556 height 260
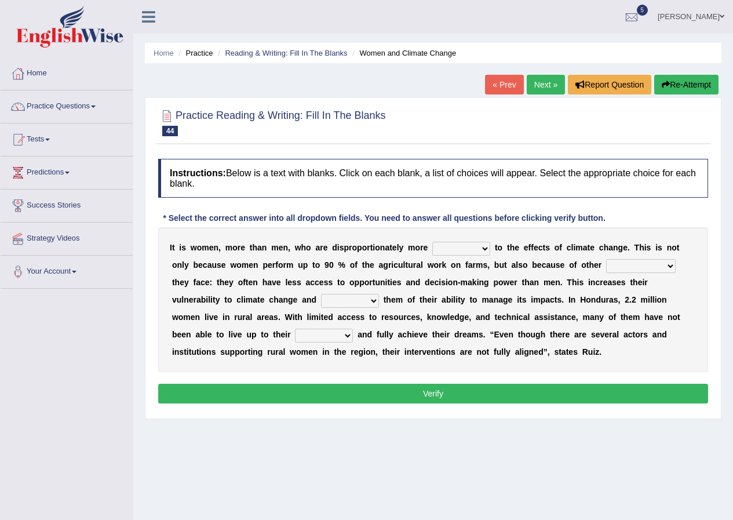
click at [666, 268] on select "chances challenges awkwardness changes" at bounding box center [641, 266] width 70 height 14
select select "challenges"
click at [606, 259] on select "chances challenges awkwardness changes" at bounding box center [641, 266] width 70 height 14
click at [469, 249] on select "defensive beatable vulnerable defective" at bounding box center [461, 249] width 58 height 14
select select "vulnerable"
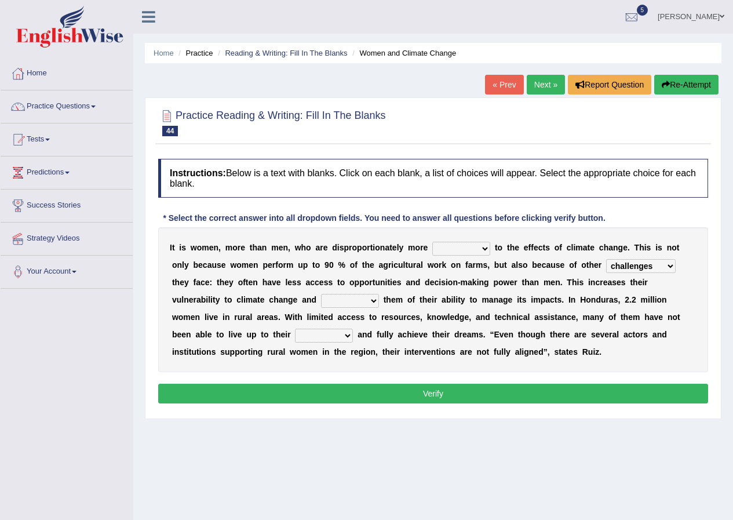
click at [432, 242] on select "defensive beatable vulnerable defective" at bounding box center [461, 249] width 58 height 14
click at [350, 300] on select "deprives caprices deposits thrives" at bounding box center [350, 301] width 58 height 14
click at [356, 302] on select "deprives caprices deposits thrives" at bounding box center [350, 301] width 58 height 14
click at [332, 334] on select "endurance patience capacities publicity" at bounding box center [324, 335] width 58 height 14
select select "endurance"
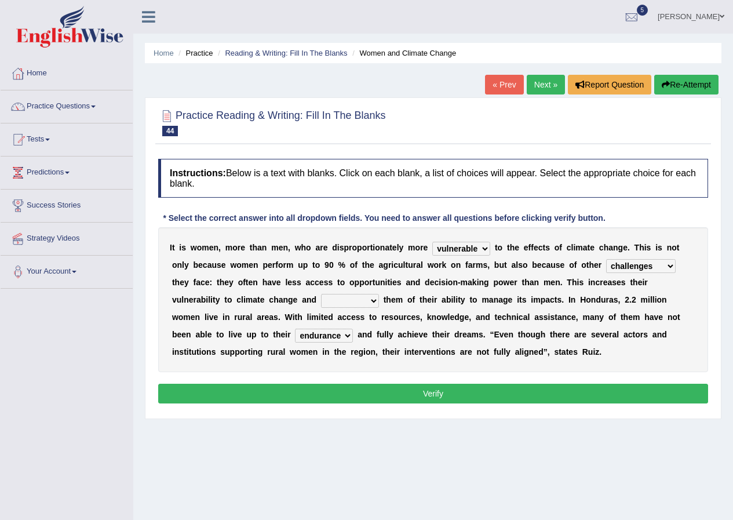
click at [295, 328] on select "endurance patience capacities publicity" at bounding box center [324, 335] width 58 height 14
click at [363, 302] on select "deprives caprices deposits thrives" at bounding box center [350, 301] width 58 height 14
select select "thrives"
click at [321, 294] on select "deprives caprices deposits thrives" at bounding box center [350, 301] width 58 height 14
click at [367, 392] on button "Verify" at bounding box center [433, 394] width 550 height 20
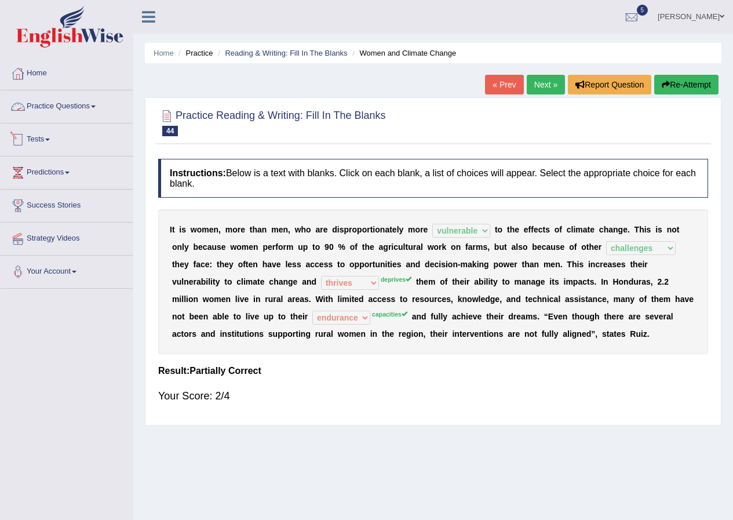
click at [41, 139] on link "Tests" at bounding box center [67, 137] width 132 height 29
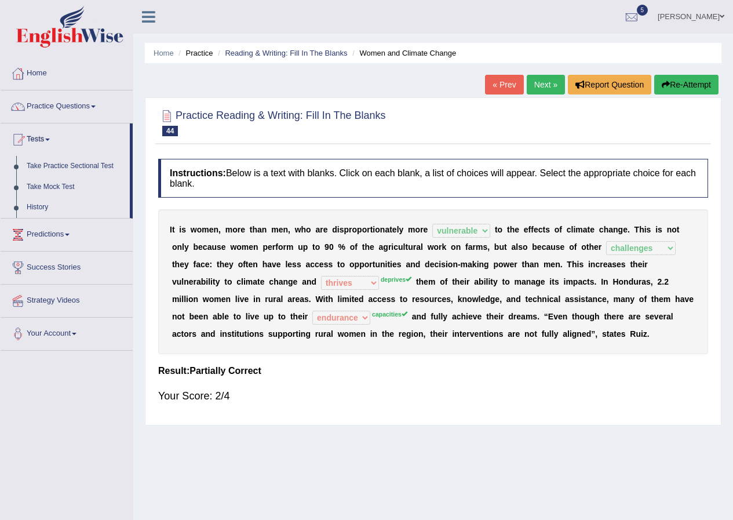
click at [46, 202] on link "History" at bounding box center [75, 207] width 108 height 21
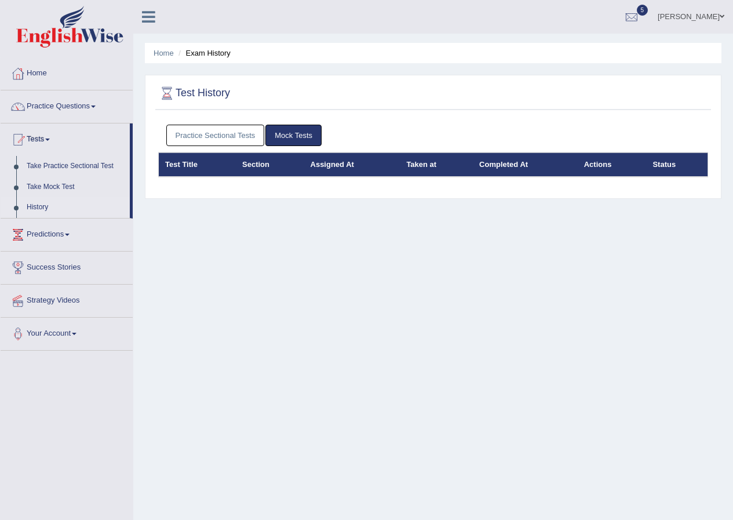
drag, startPoint x: 0, startPoint y: 0, endPoint x: 214, endPoint y: 138, distance: 254.4
click at [212, 136] on link "Practice Sectional Tests" at bounding box center [215, 135] width 98 height 21
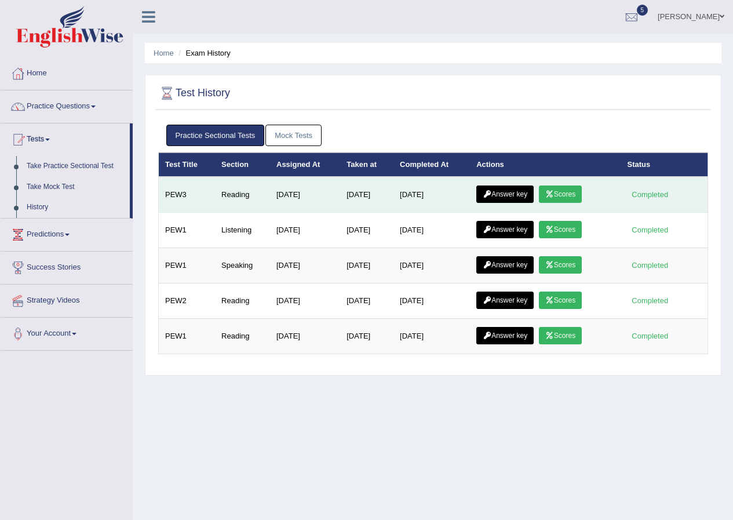
click at [569, 191] on link "Scores" at bounding box center [560, 193] width 43 height 17
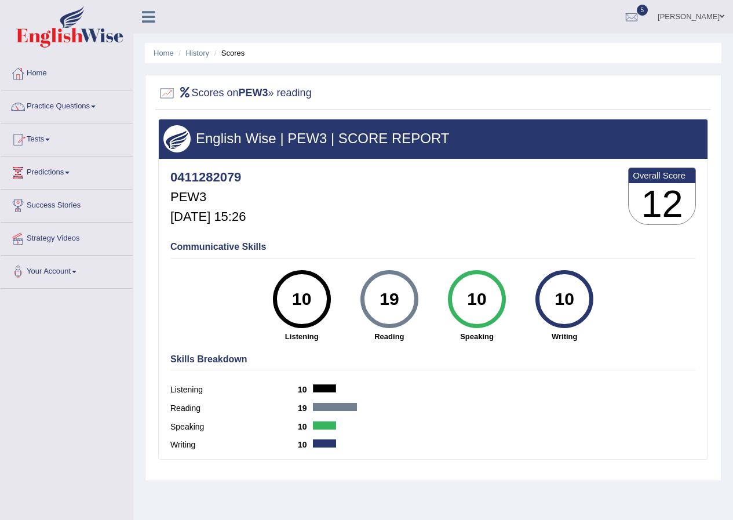
click at [87, 107] on link "Practice Questions" at bounding box center [67, 104] width 132 height 29
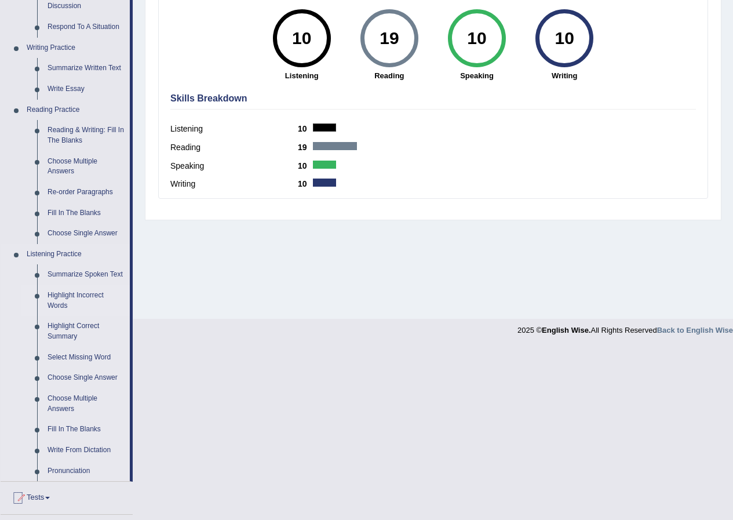
scroll to position [290, 0]
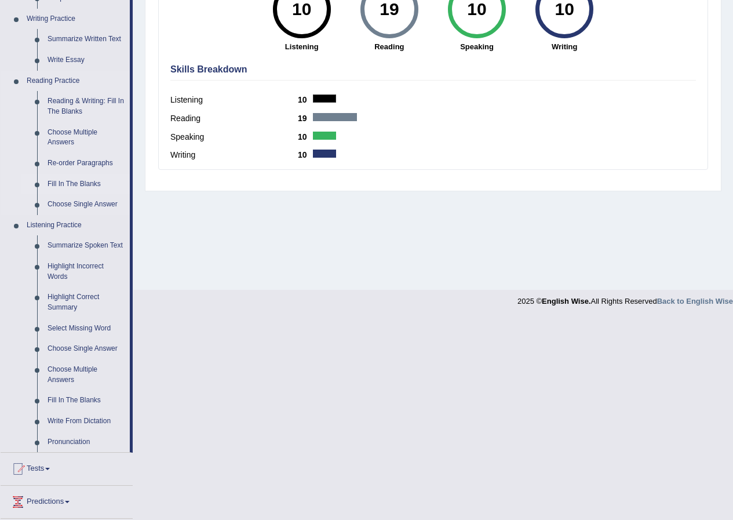
click at [63, 184] on link "Fill In The Blanks" at bounding box center [85, 184] width 87 height 21
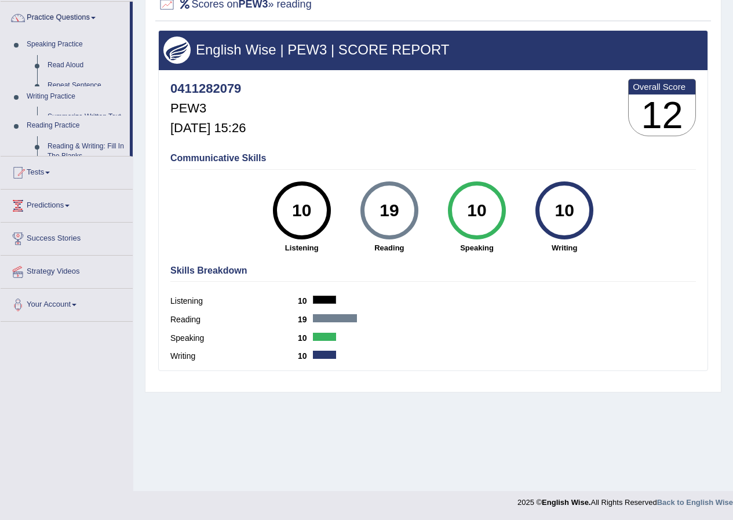
scroll to position [89, 0]
